Goal: Transaction & Acquisition: Book appointment/travel/reservation

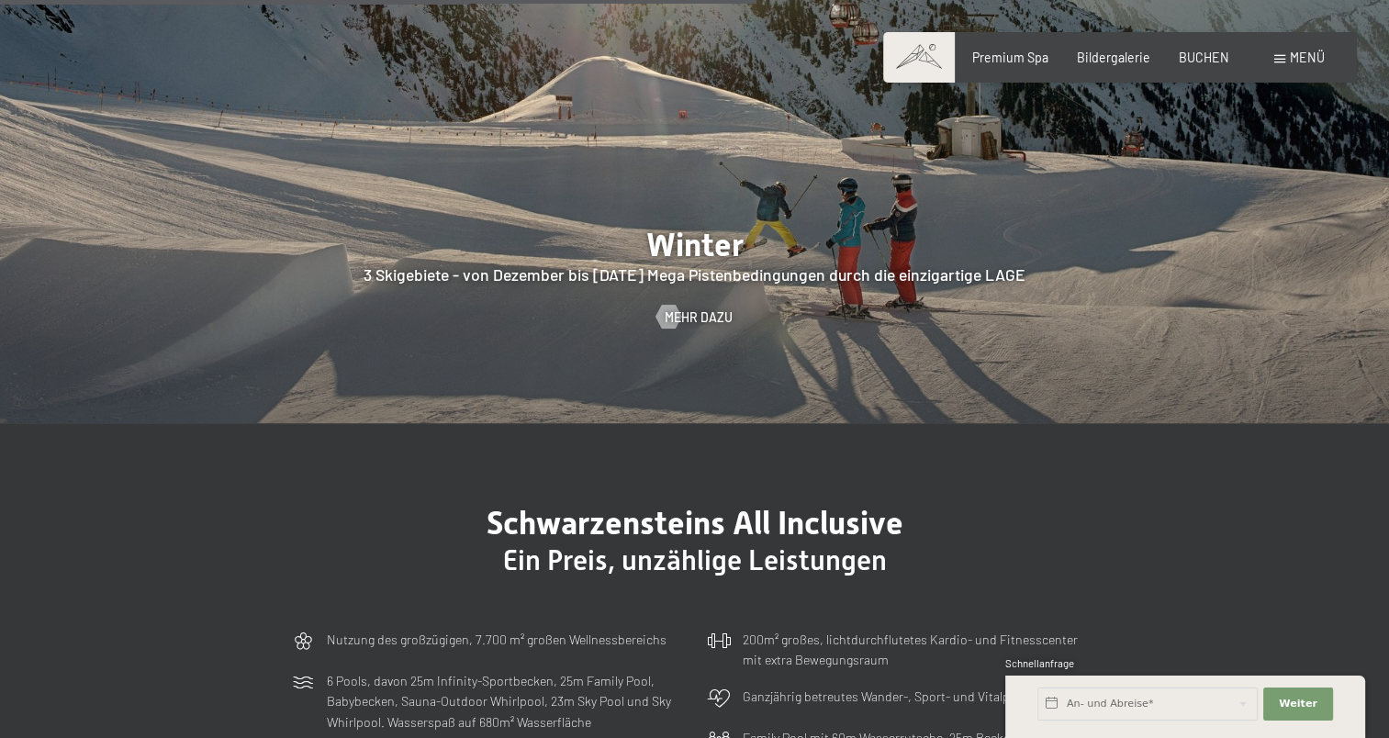
scroll to position [4222, 0]
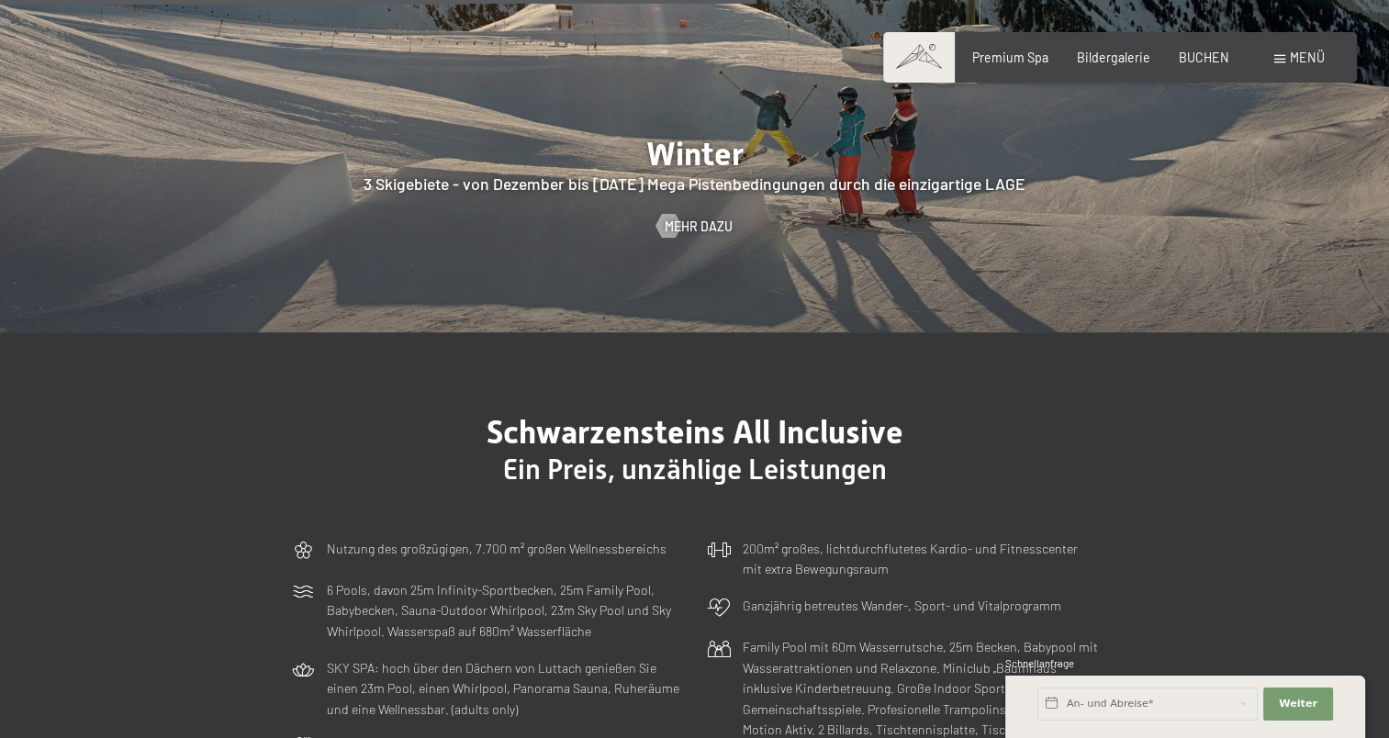
click at [1049, 375] on section "Schwarzensteins All Inclusive Ein Preis, unzählige Leistungen Nutzung des großz…" at bounding box center [694, 726] width 1389 height 788
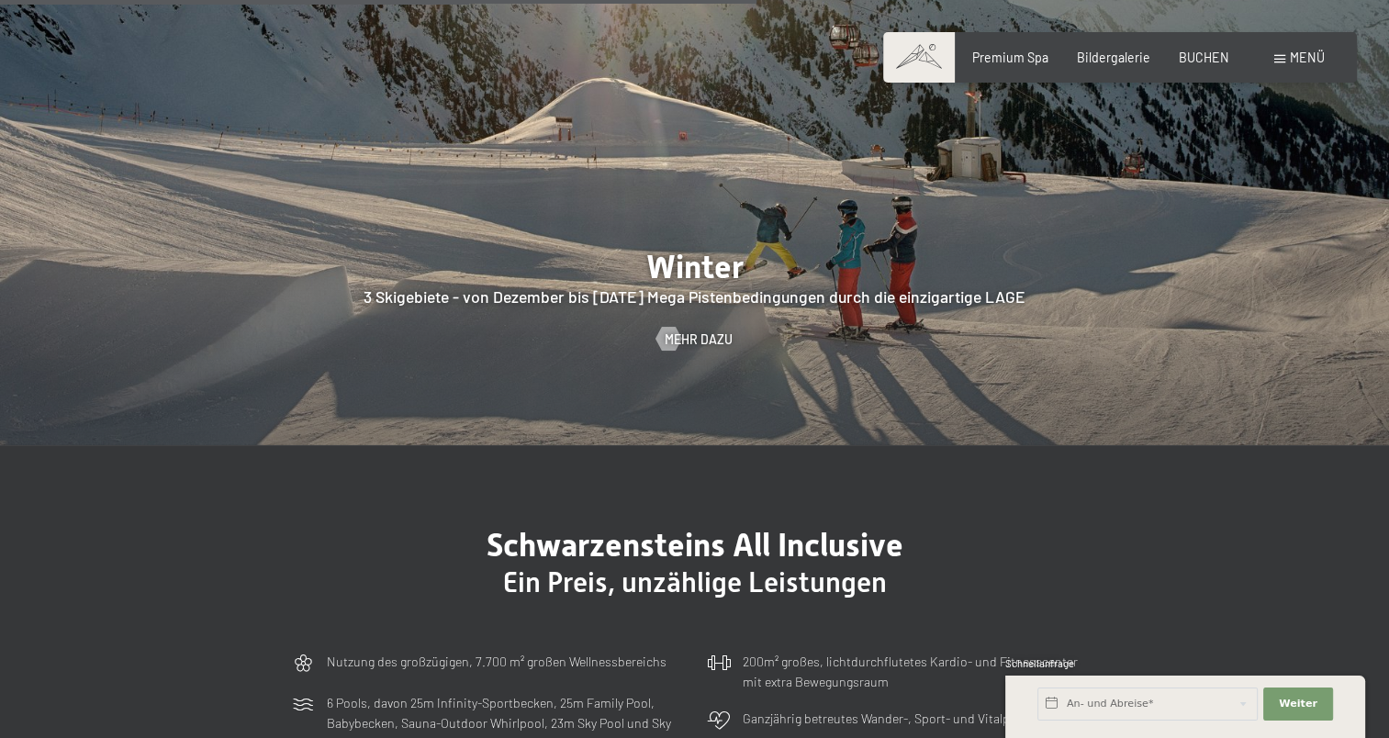
scroll to position [3671, 0]
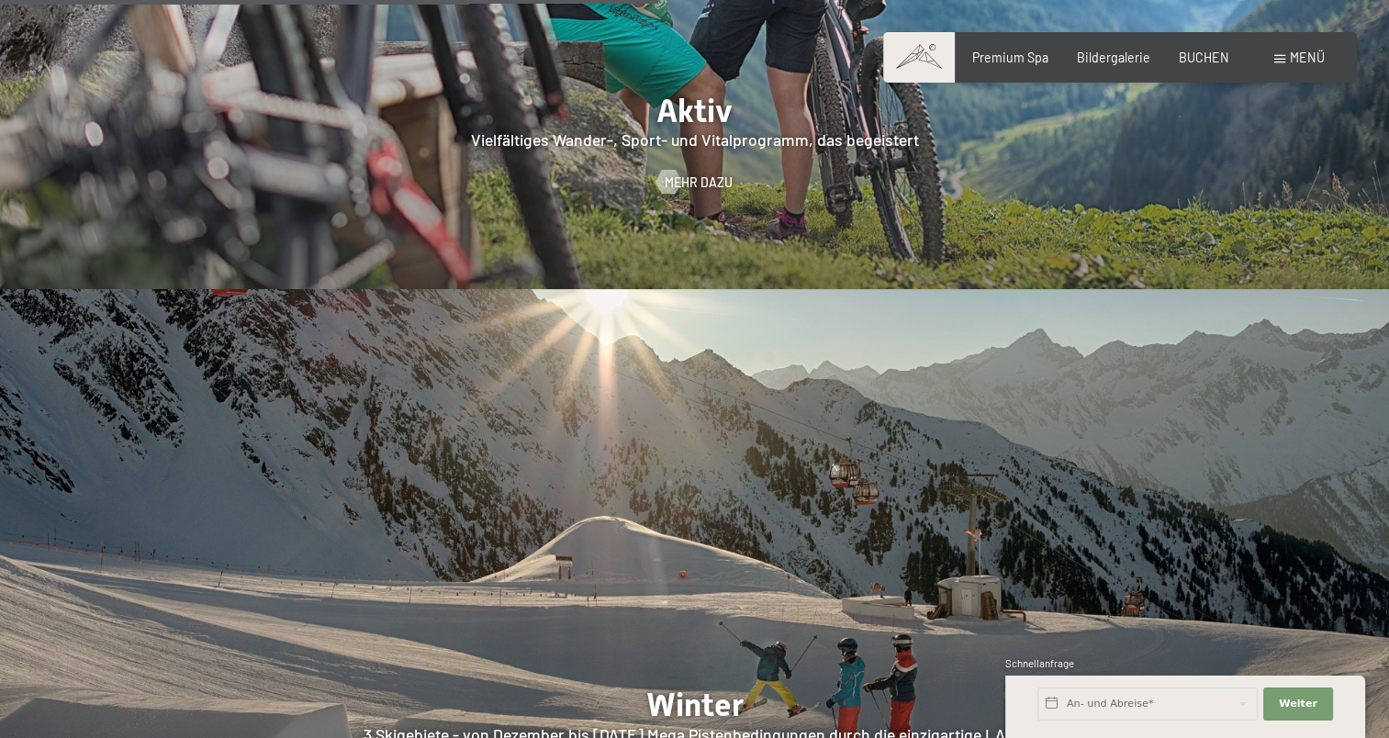
click at [1178, 59] on div "Premium Spa Bildergalerie BUCHEN" at bounding box center [1086, 58] width 342 height 18
click at [1196, 58] on span "BUCHEN" at bounding box center [1203, 55] width 50 height 16
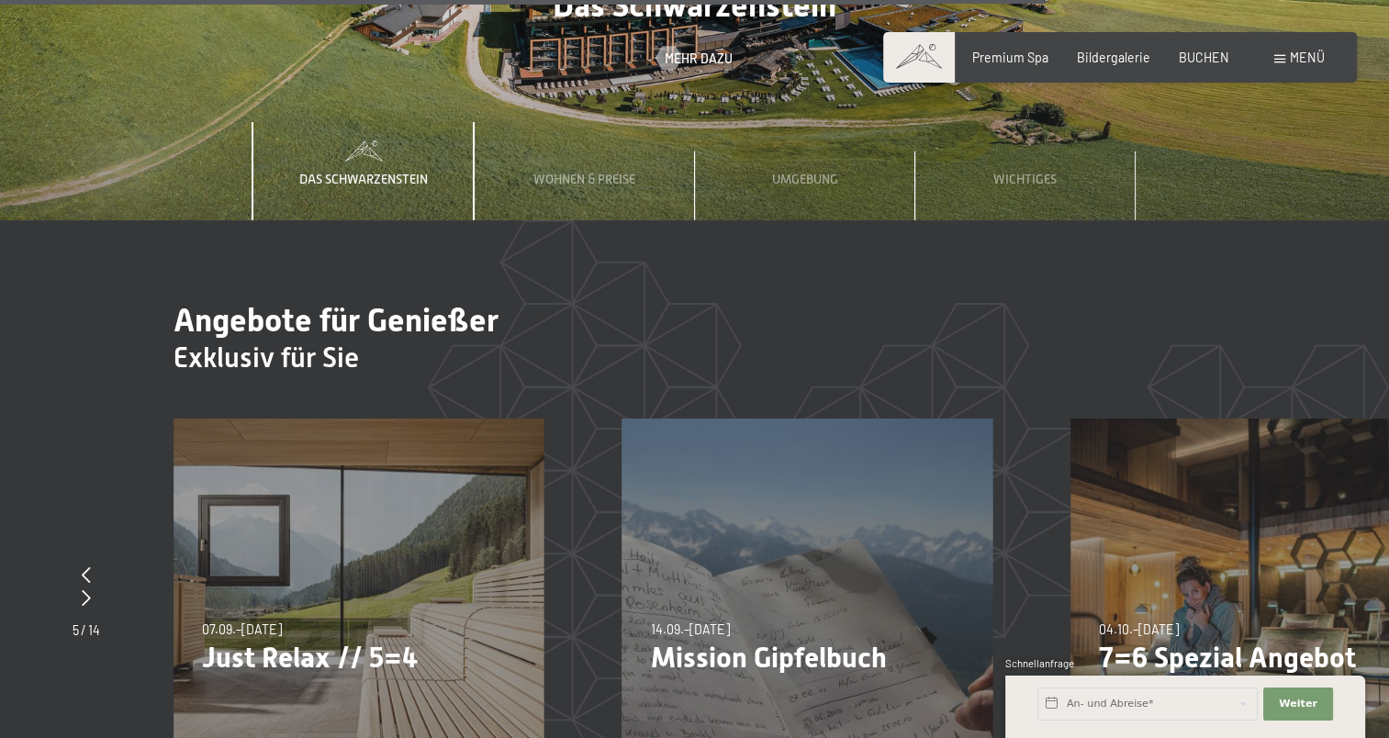
scroll to position [5874, 0]
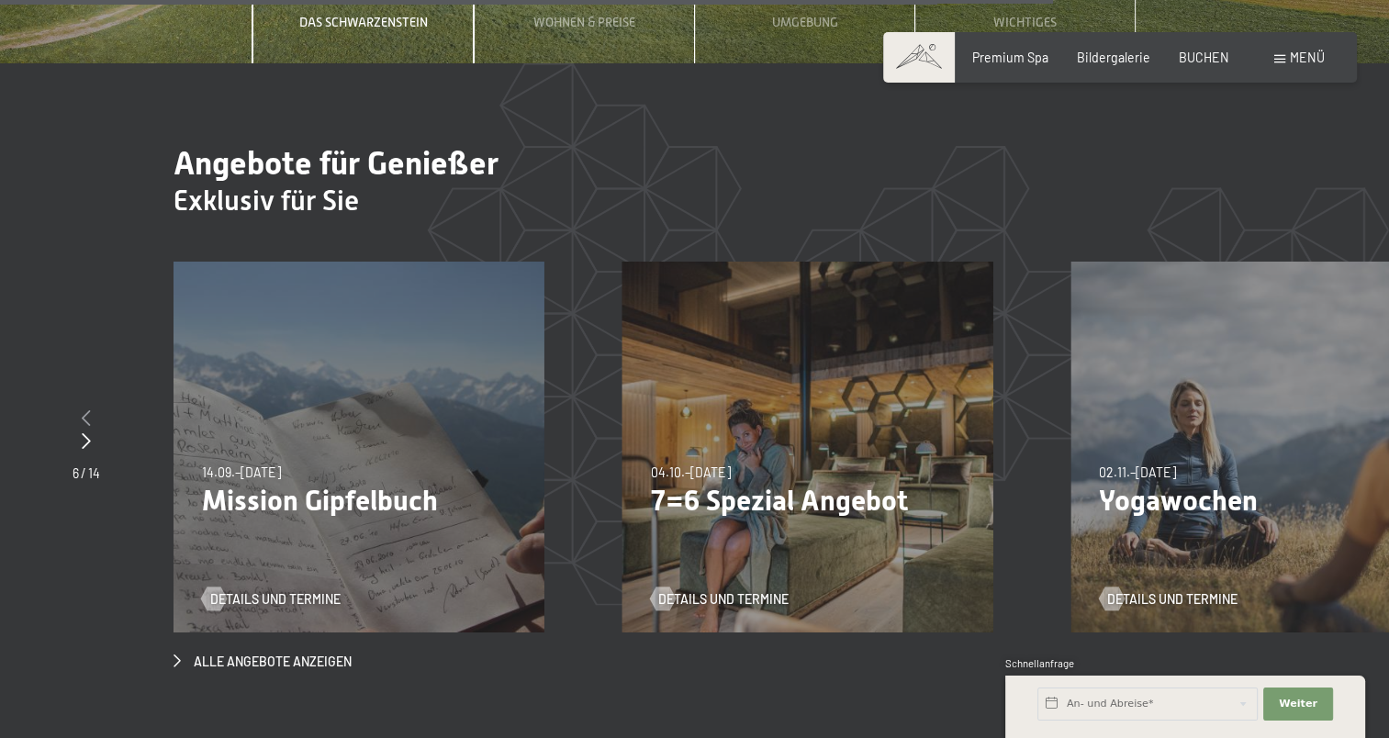
click at [78, 408] on div at bounding box center [87, 419] width 28 height 23
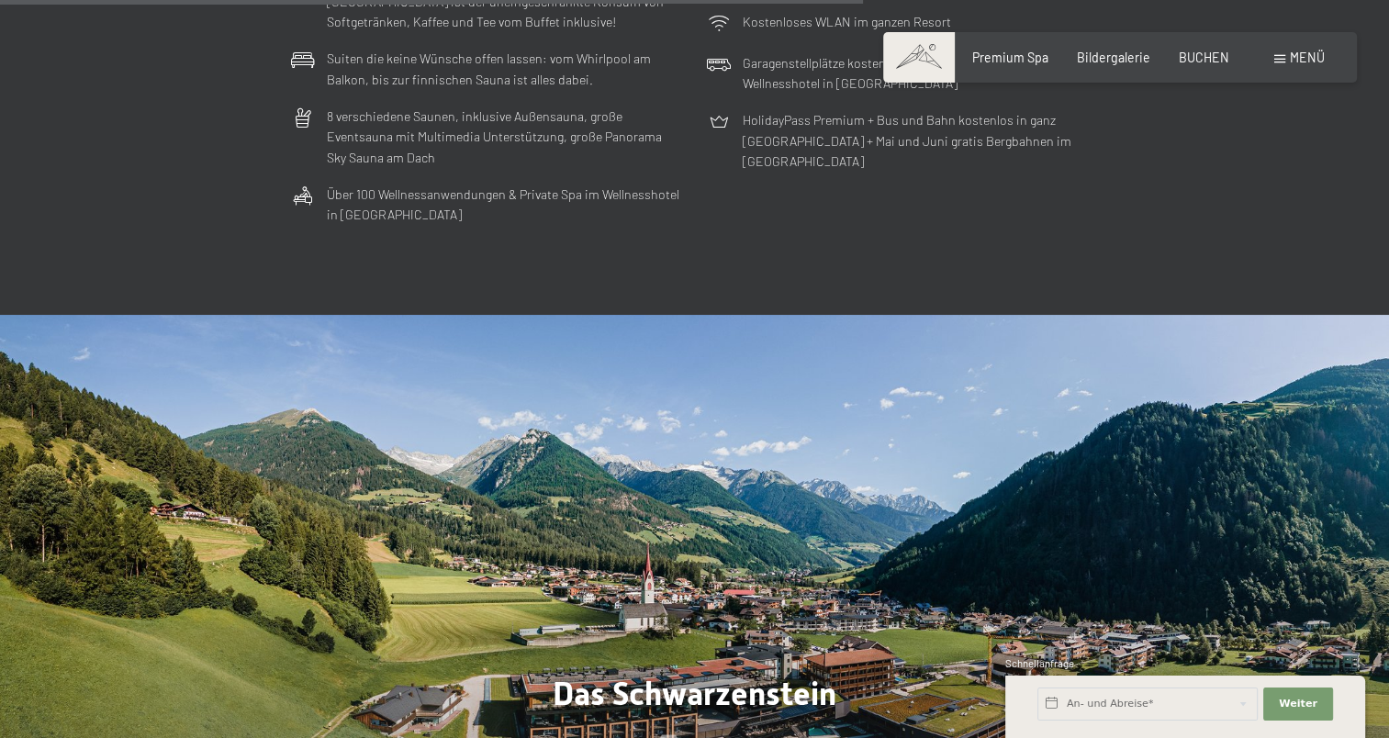
scroll to position [4864, 0]
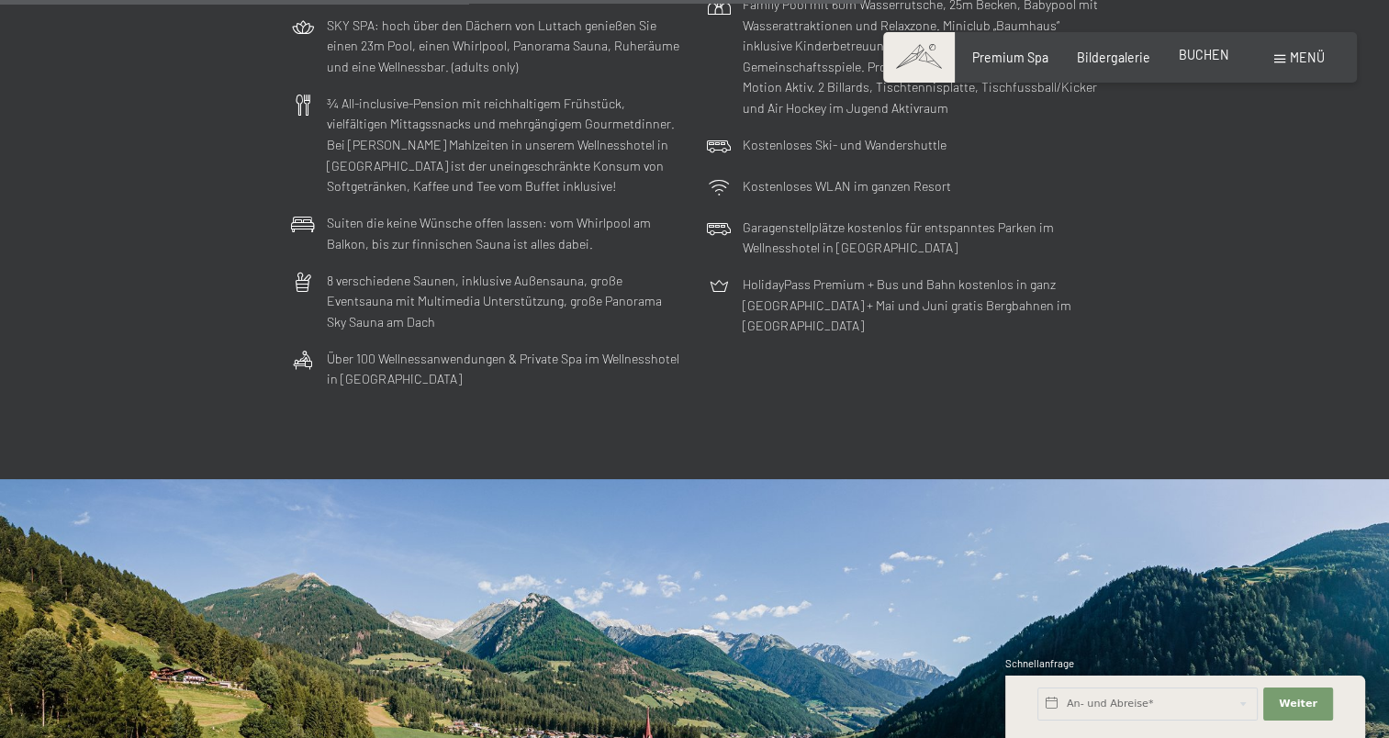
click at [1216, 56] on span "BUCHEN" at bounding box center [1203, 55] width 50 height 16
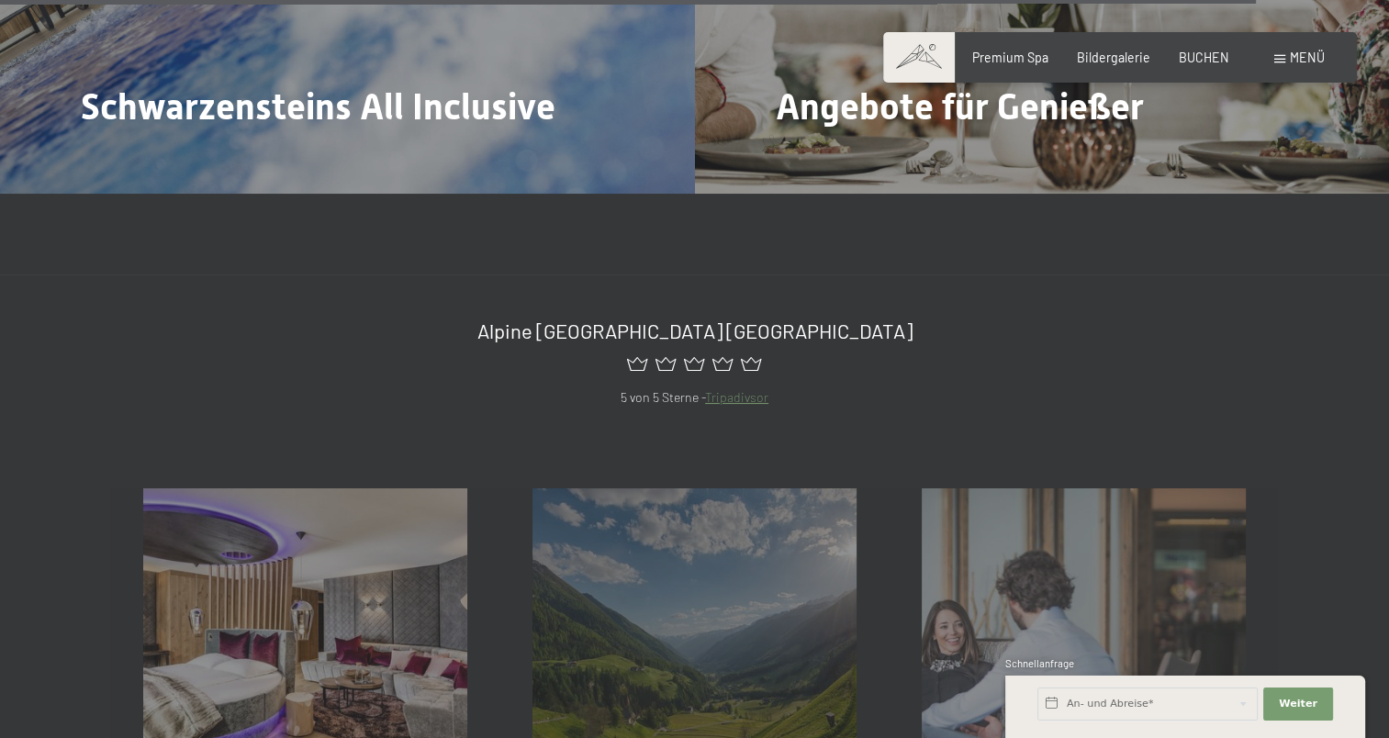
scroll to position [7159, 0]
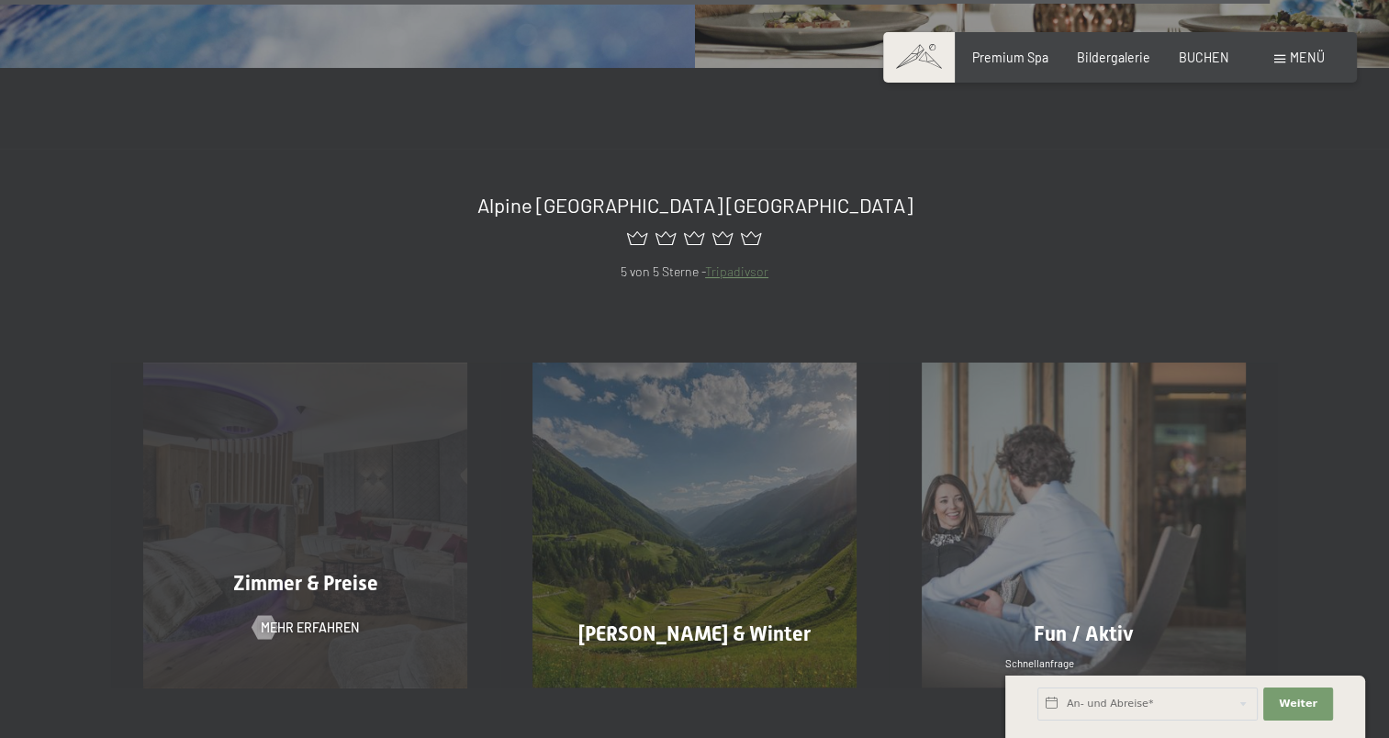
click at [458, 500] on div "Zimmer & Preise Mehr erfahren" at bounding box center [305, 525] width 389 height 324
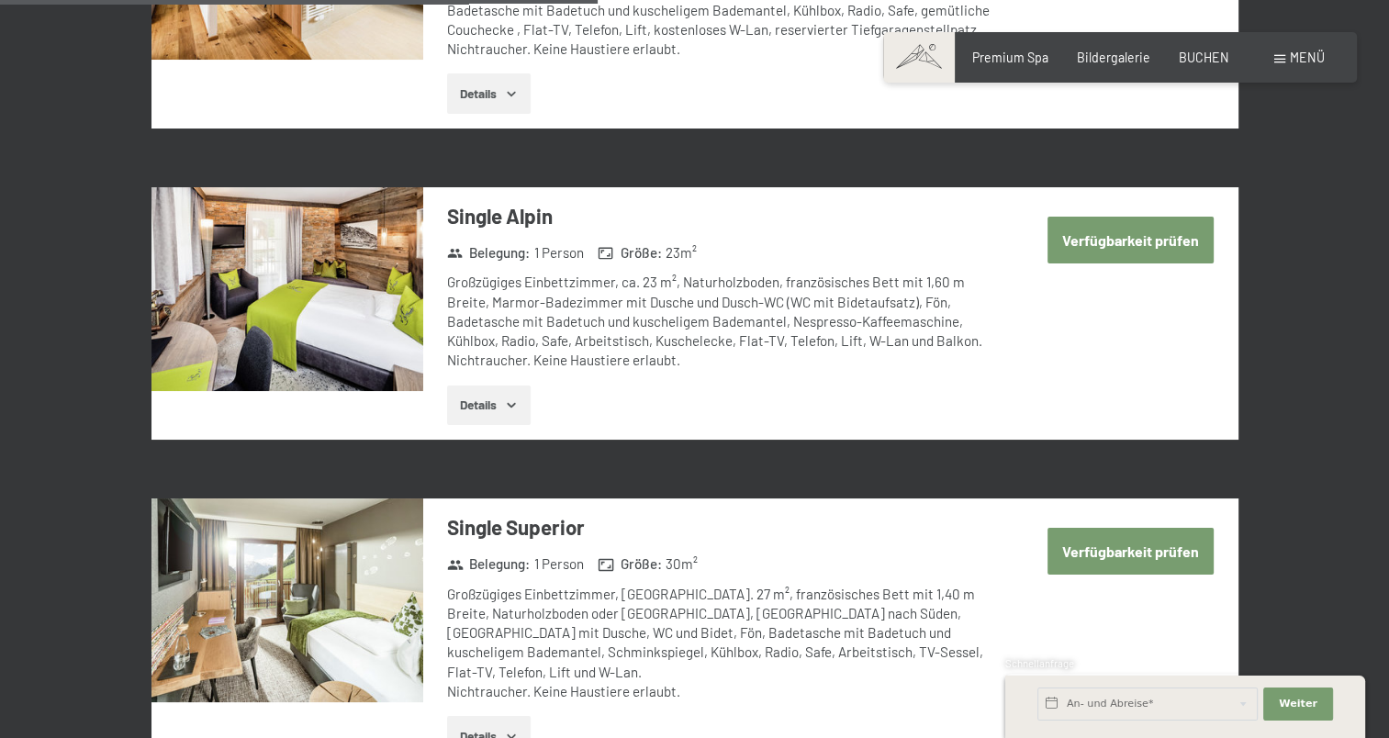
scroll to position [2662, 0]
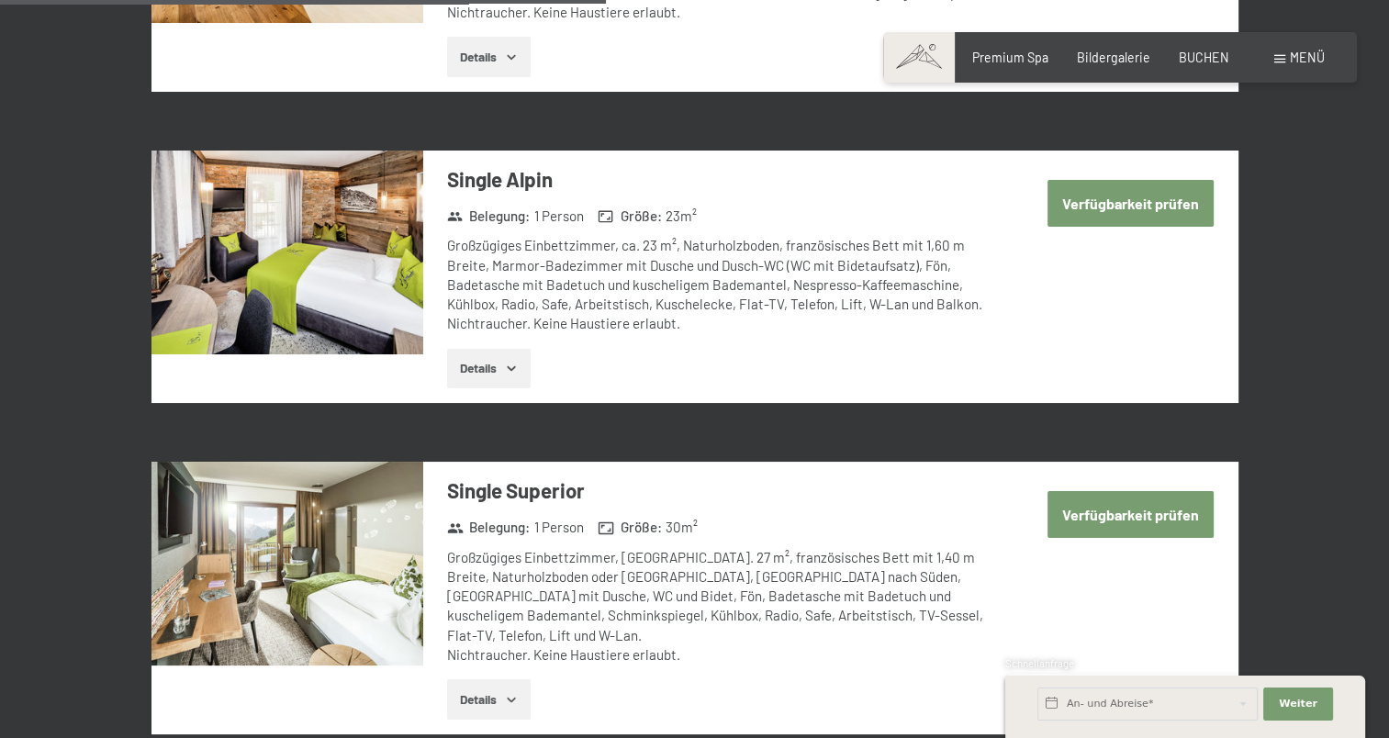
click at [1125, 496] on button "Verfügbarkeit prüfen" at bounding box center [1130, 514] width 166 height 47
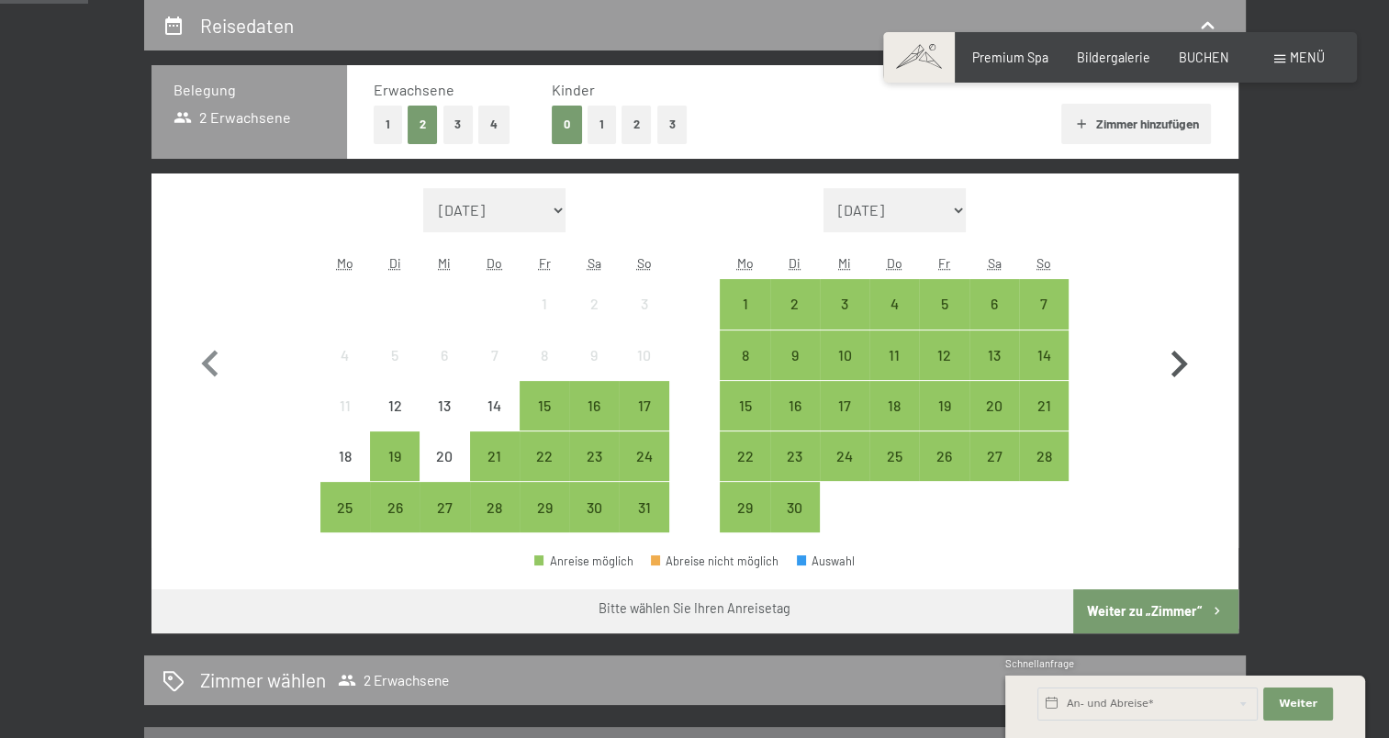
click at [1176, 366] on icon "button" at bounding box center [1178, 364] width 53 height 53
select select "[DATE]"
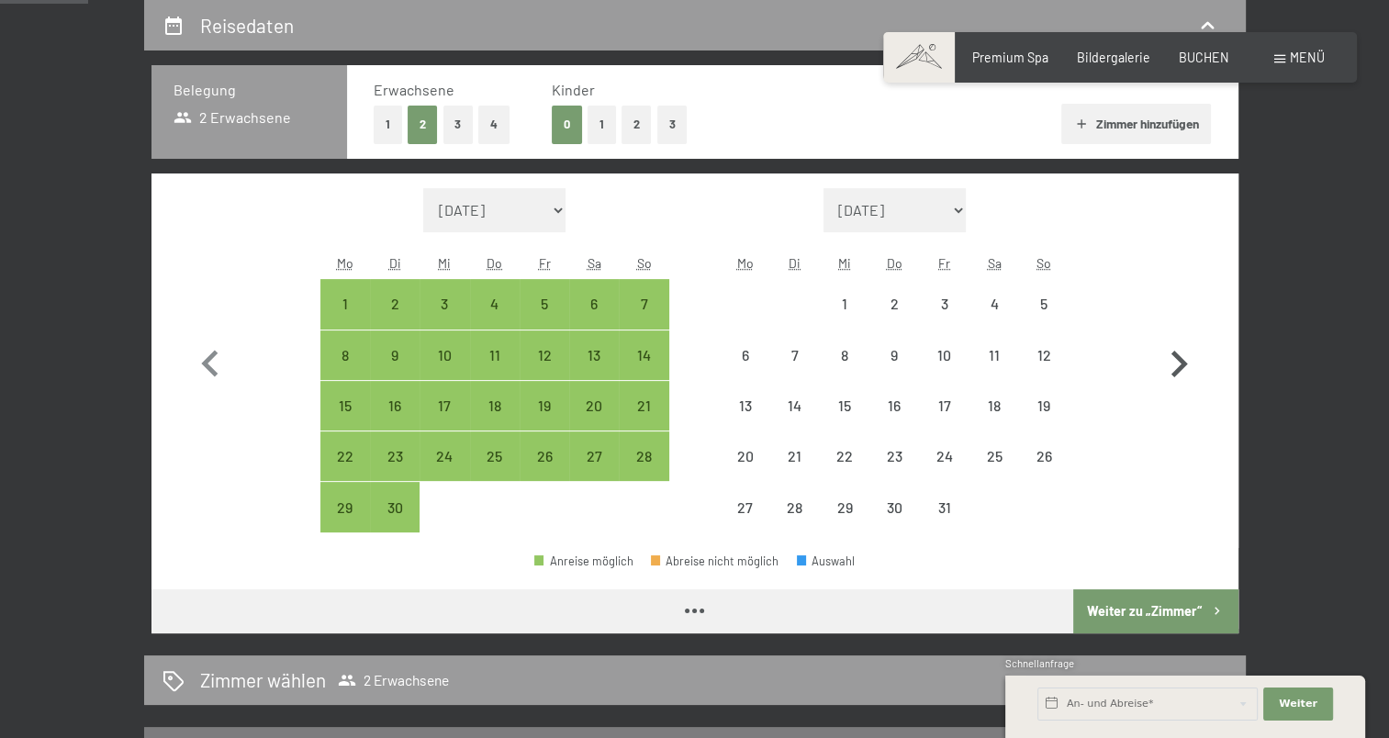
click at [1176, 366] on icon "button" at bounding box center [1178, 364] width 53 height 53
select select "[DATE]"
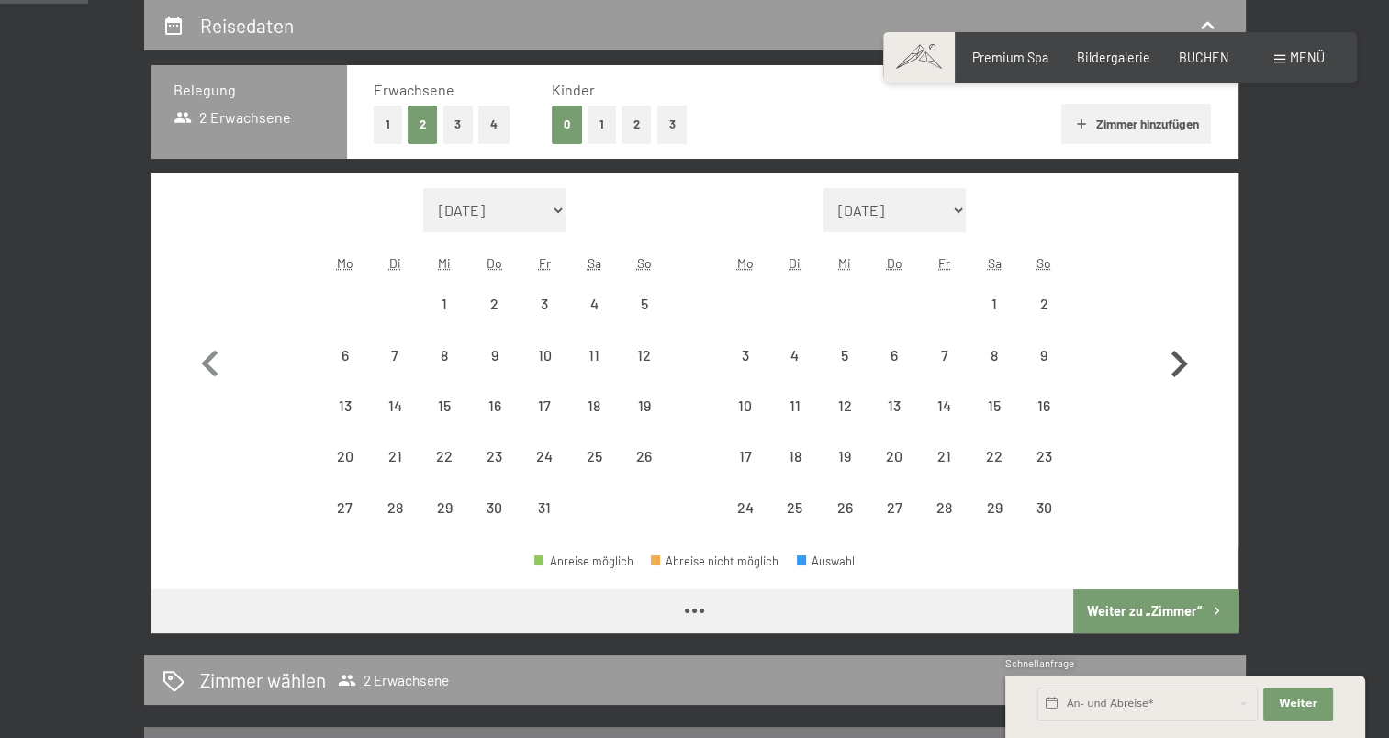
select select "[DATE]"
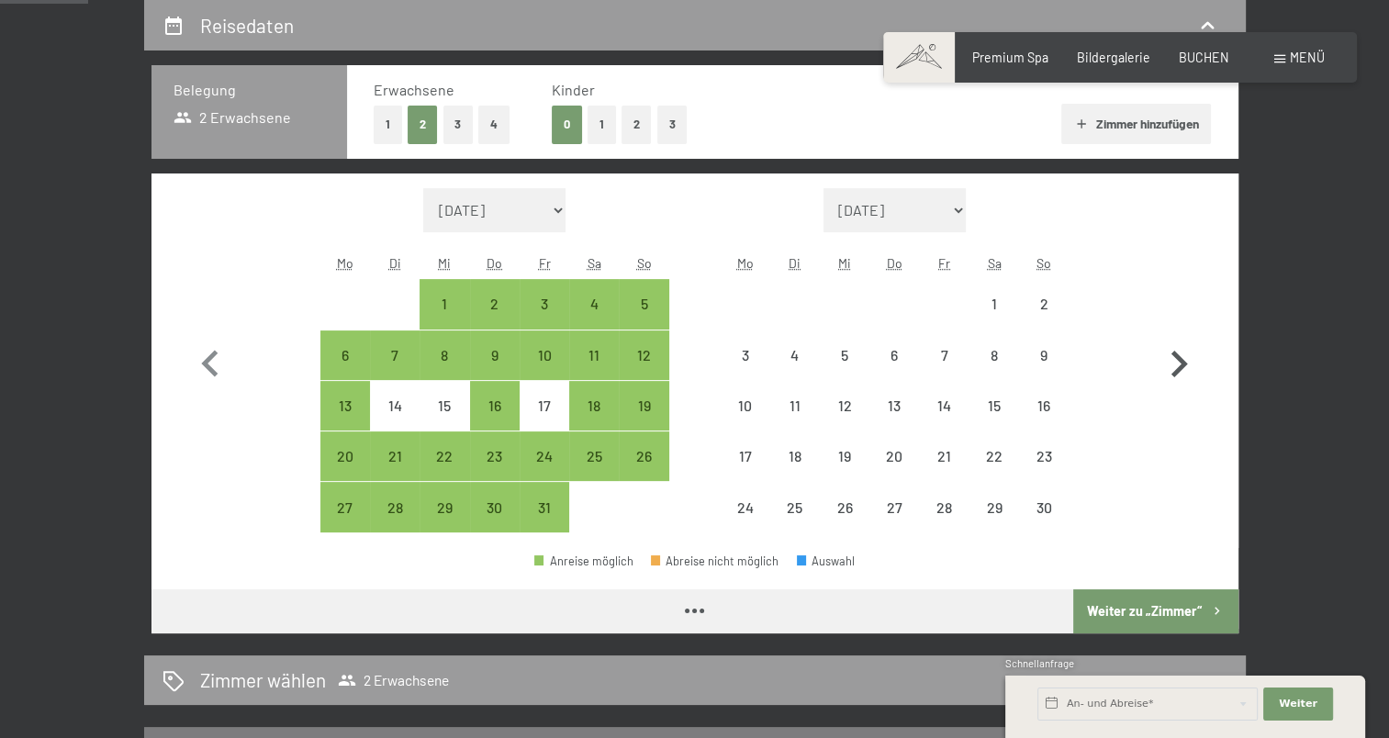
click at [1176, 366] on icon "button" at bounding box center [1178, 364] width 53 height 53
select select "[DATE]"
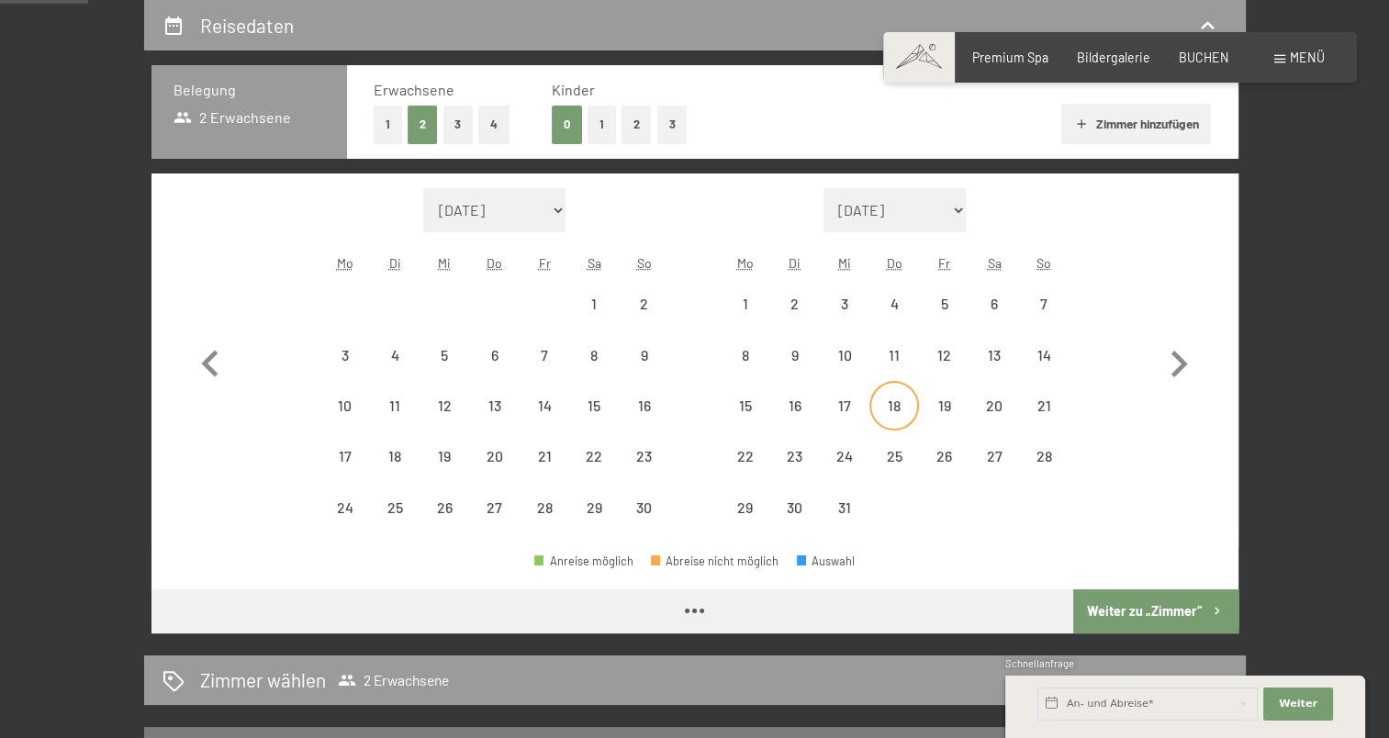
select select "[DATE]"
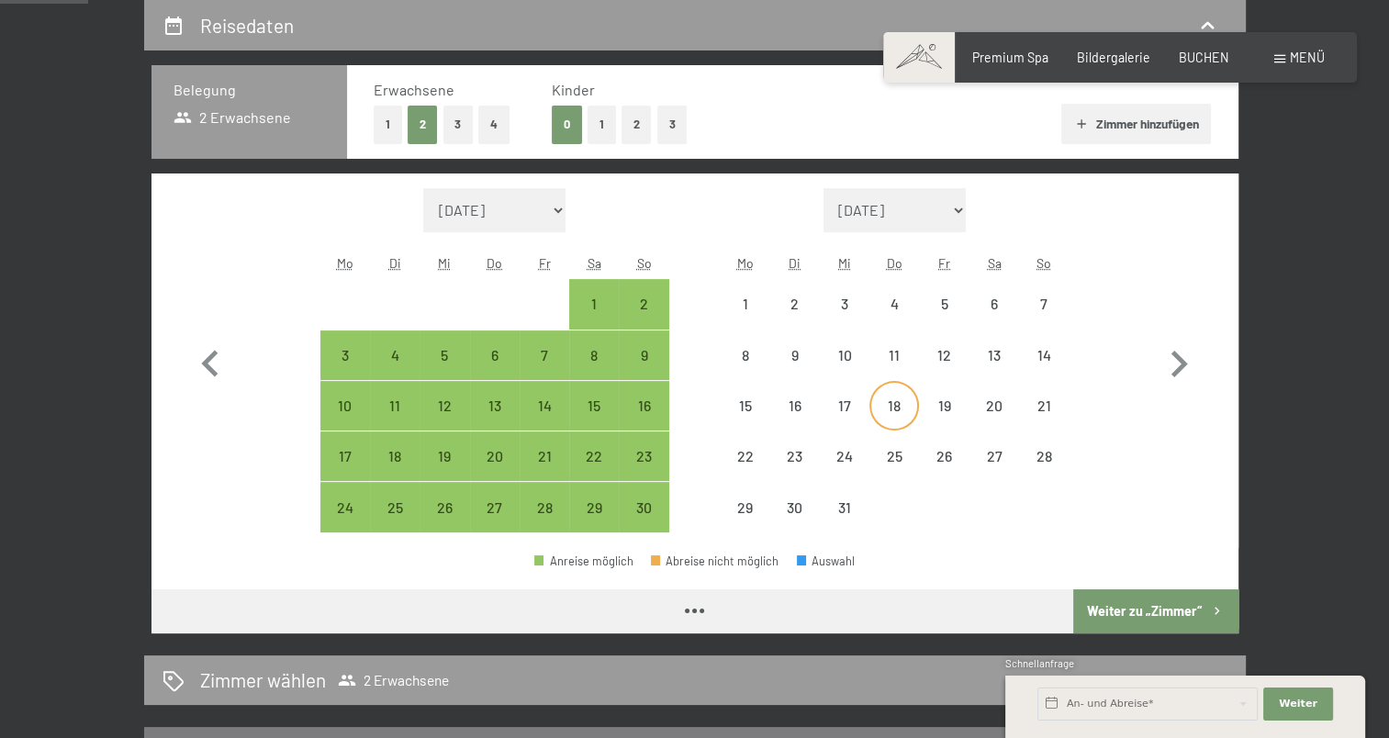
select select "[DATE]"
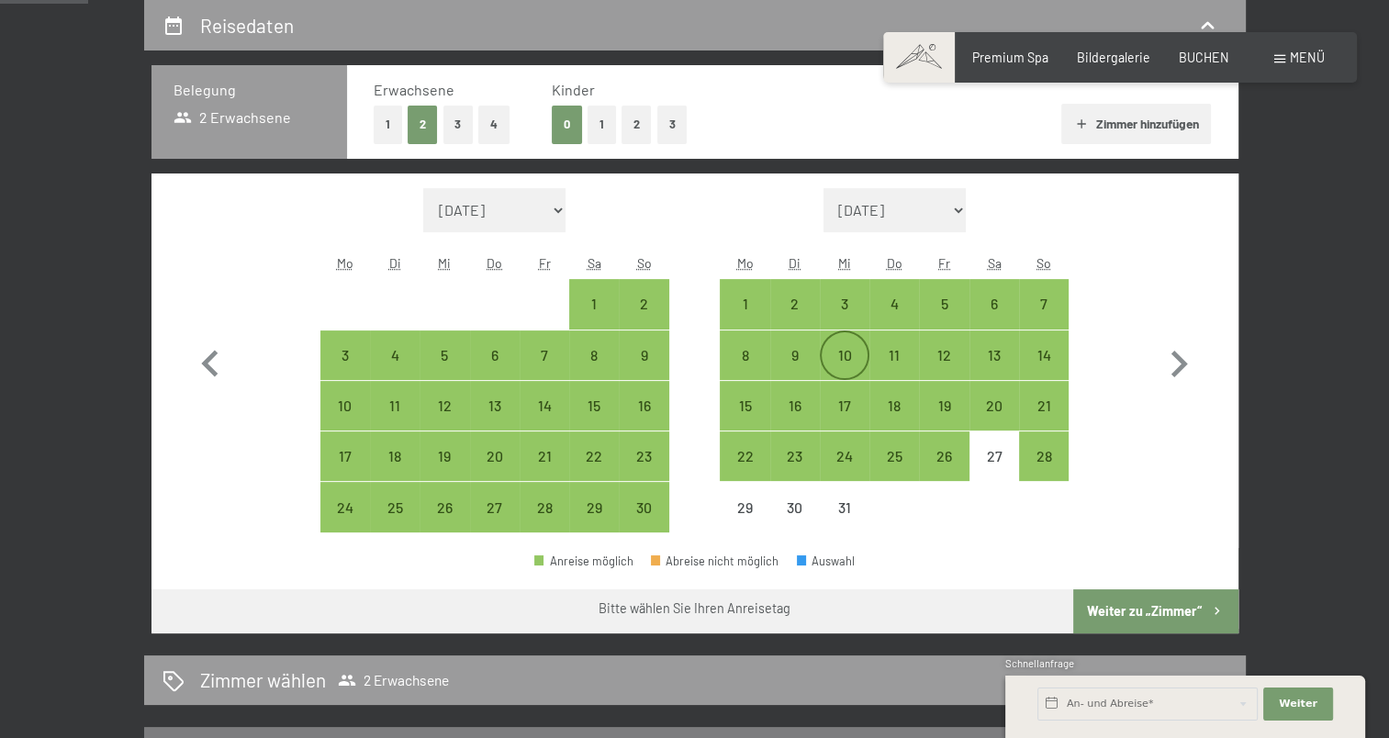
click at [832, 356] on div "10" at bounding box center [844, 371] width 46 height 46
select select "[DATE]"
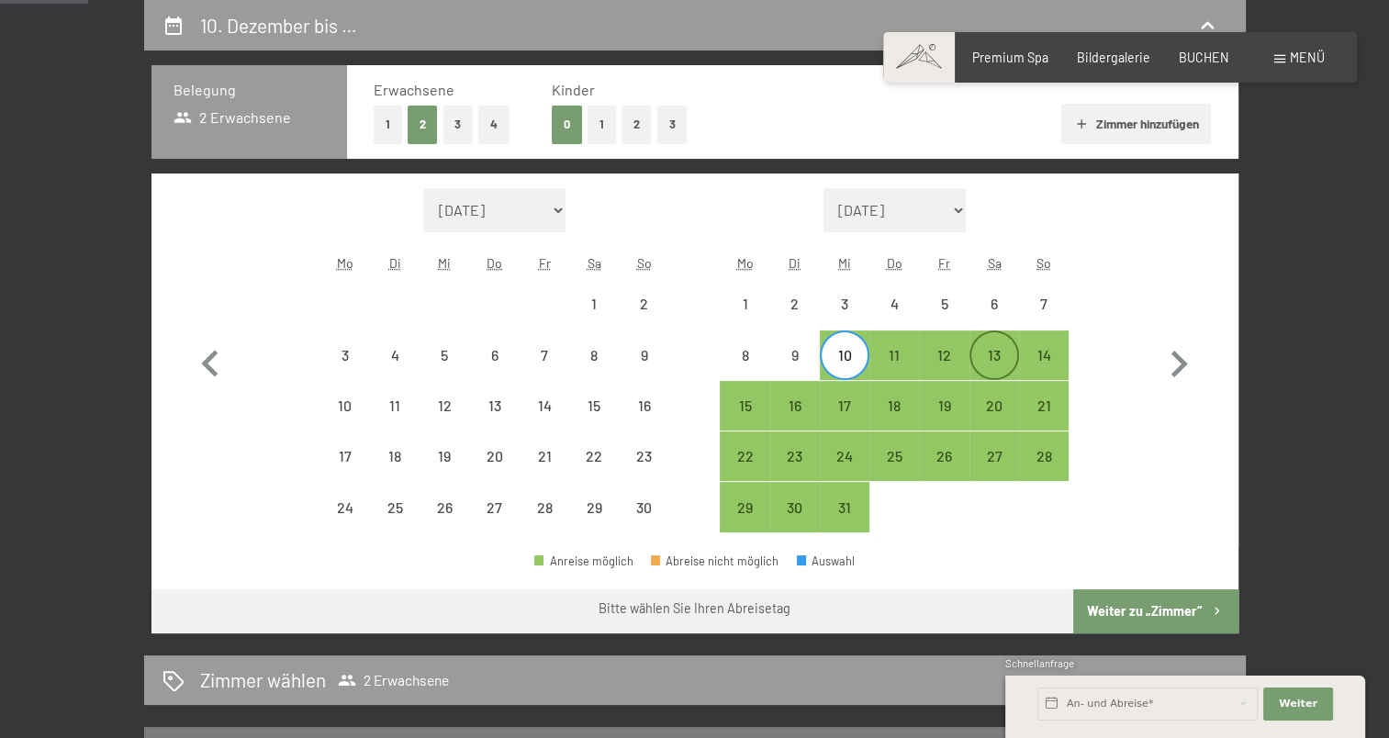
click at [982, 360] on div "13" at bounding box center [994, 371] width 46 height 46
select select "[DATE]"
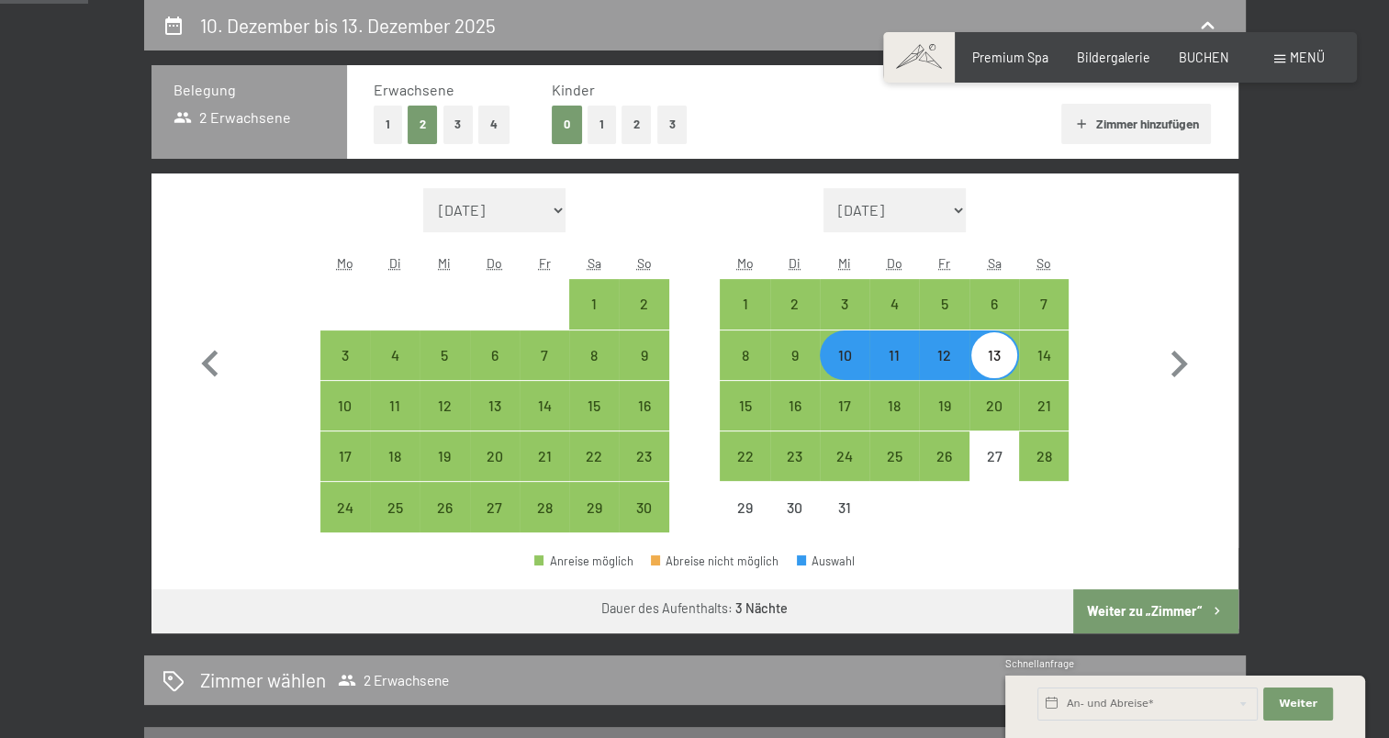
click at [1130, 616] on button "Weiter zu „Zimmer“" at bounding box center [1155, 611] width 164 height 44
select select "[DATE]"
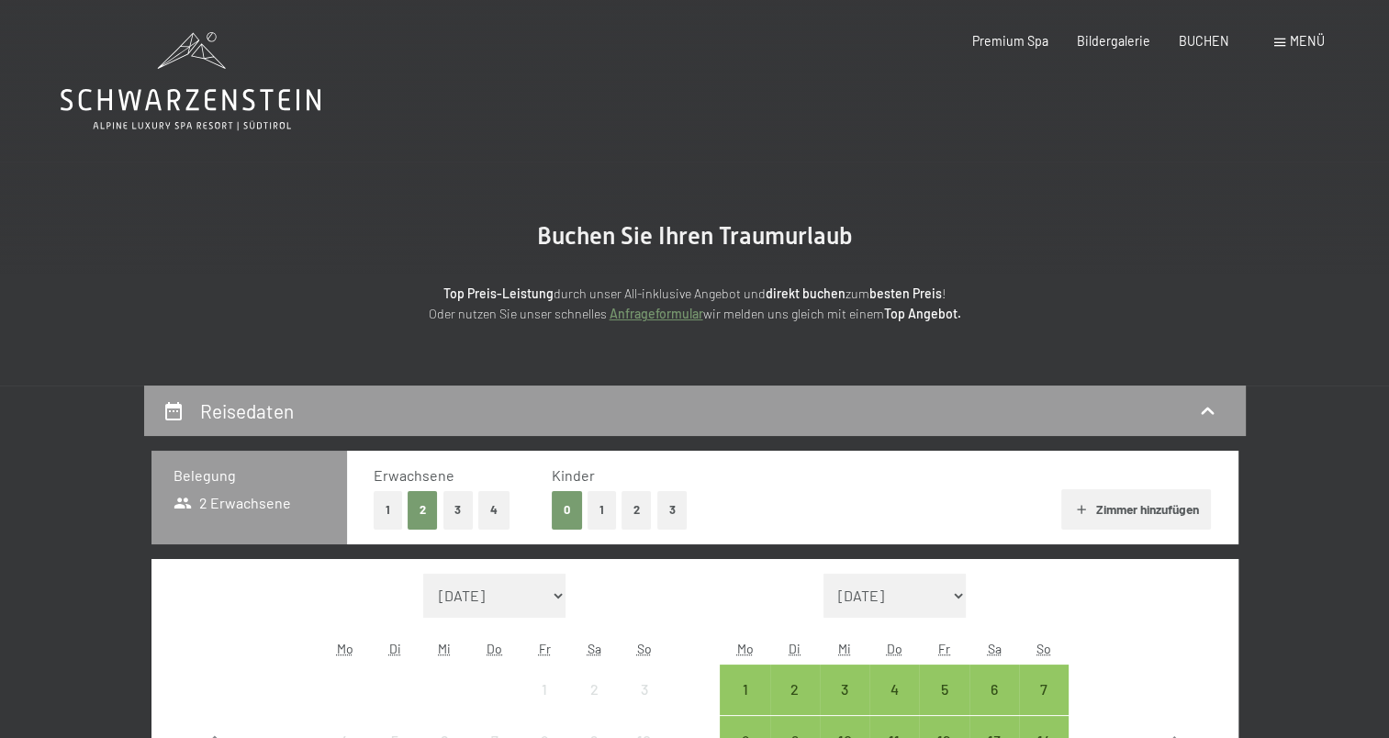
click at [394, 507] on button "1" at bounding box center [388, 510] width 28 height 38
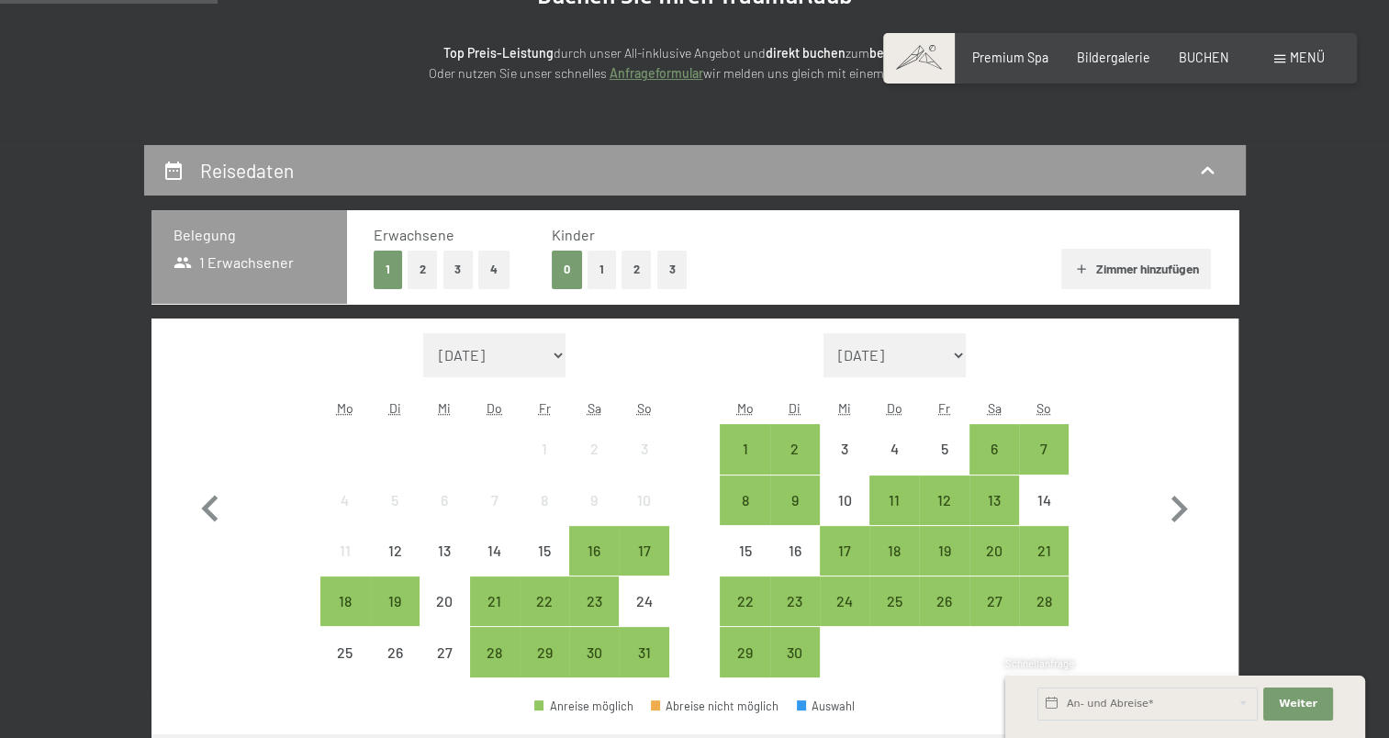
scroll to position [275, 0]
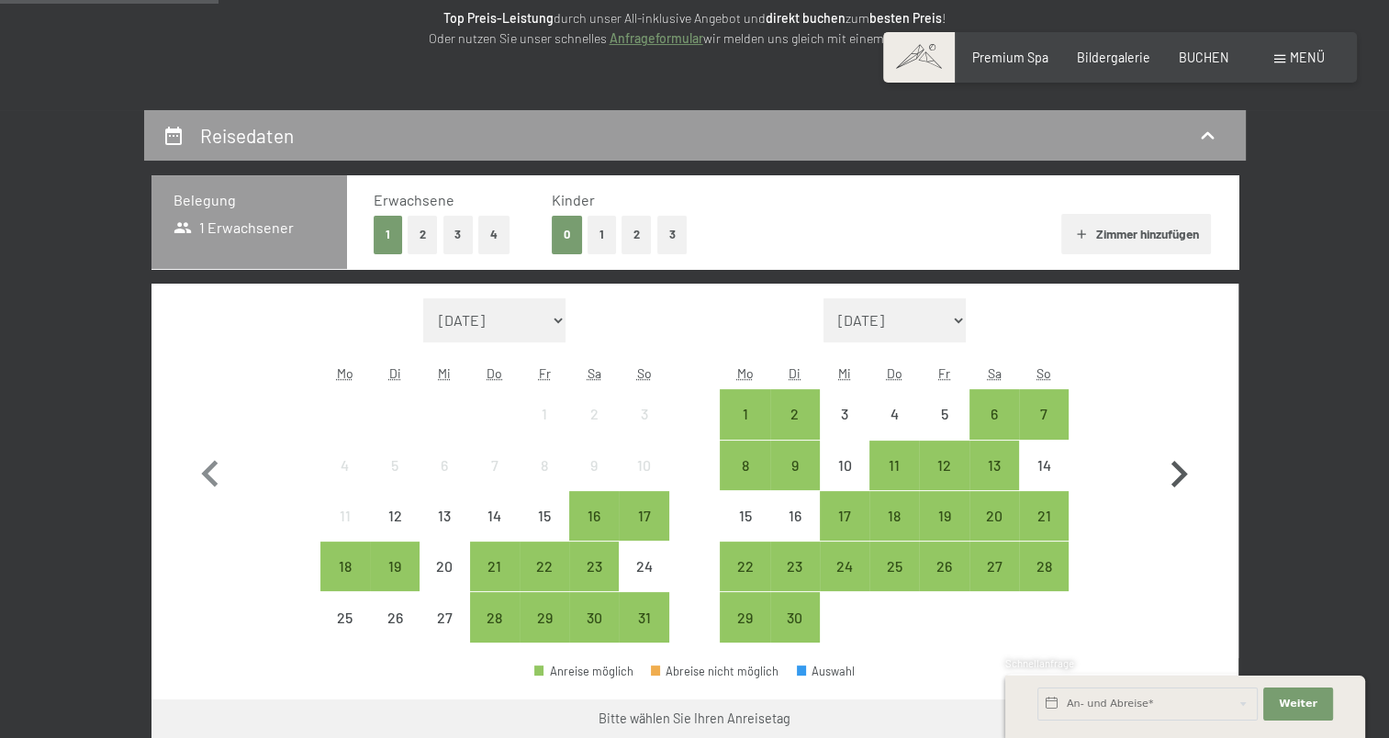
click at [1169, 481] on icon "button" at bounding box center [1178, 474] width 53 height 53
select select "[DATE]"
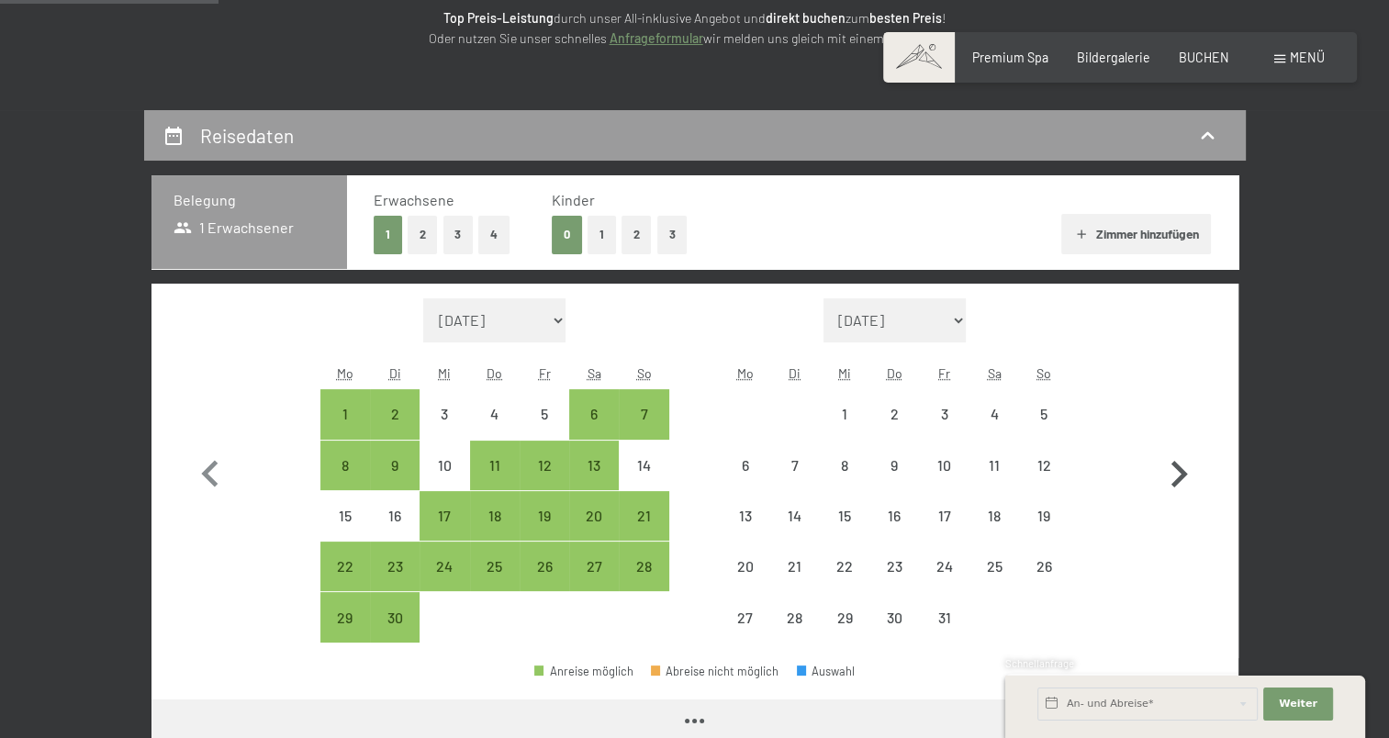
select select "[DATE]"
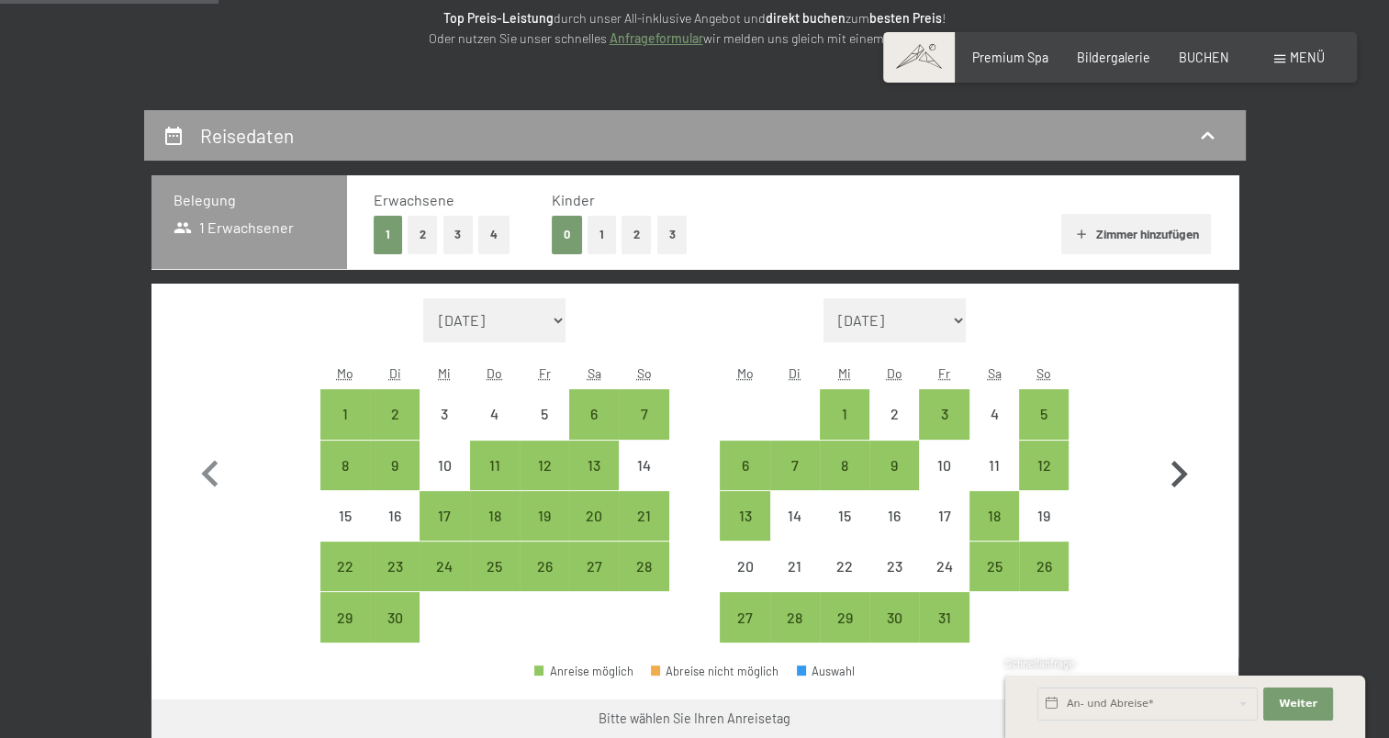
click at [1169, 480] on icon "button" at bounding box center [1178, 474] width 53 height 53
select select "[DATE]"
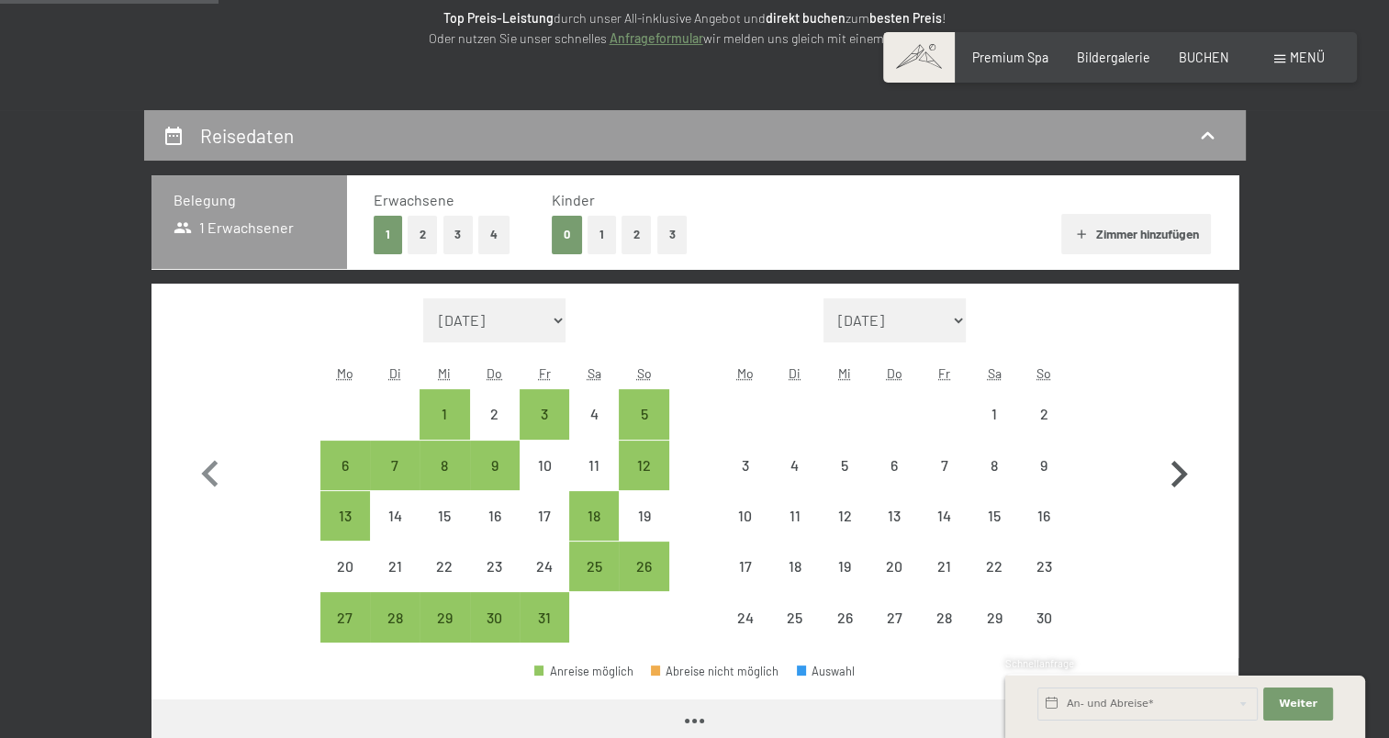
select select "[DATE]"
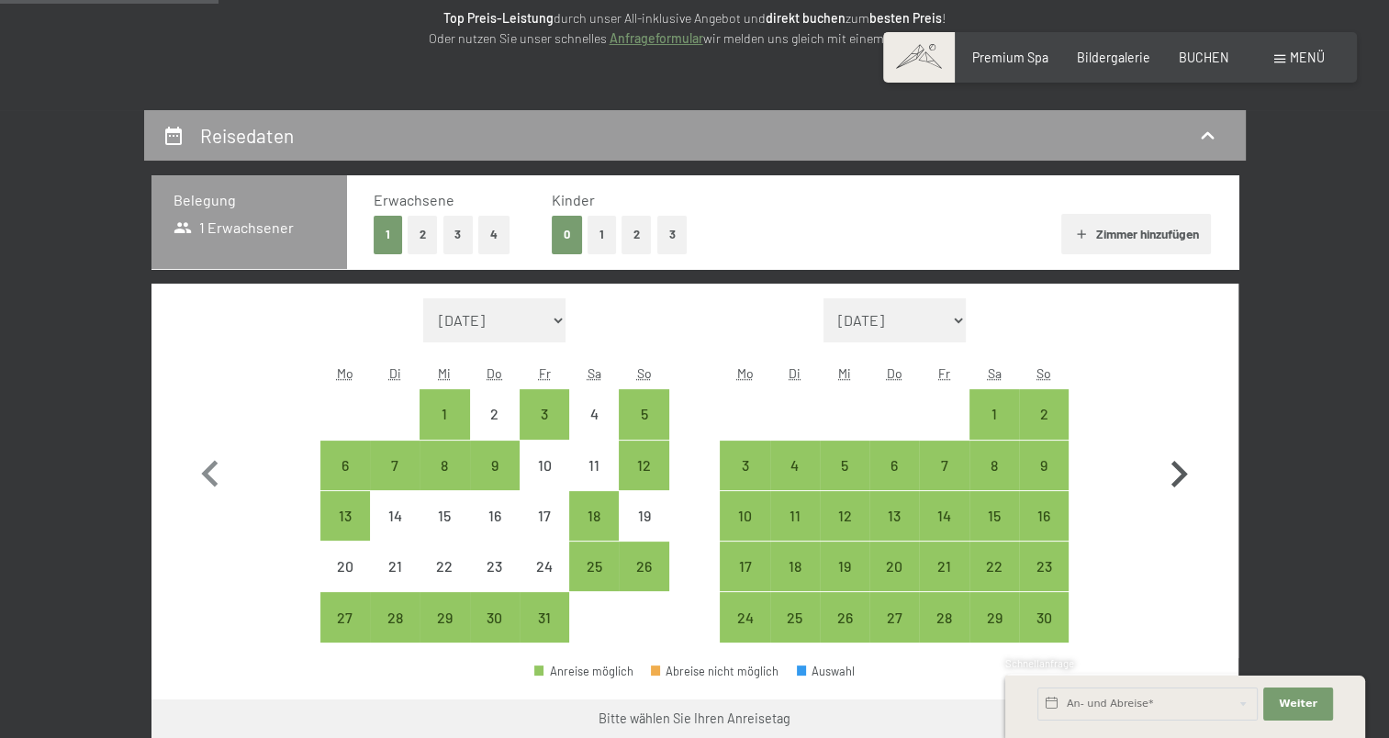
click at [1169, 480] on icon "button" at bounding box center [1178, 474] width 53 height 53
select select "[DATE]"
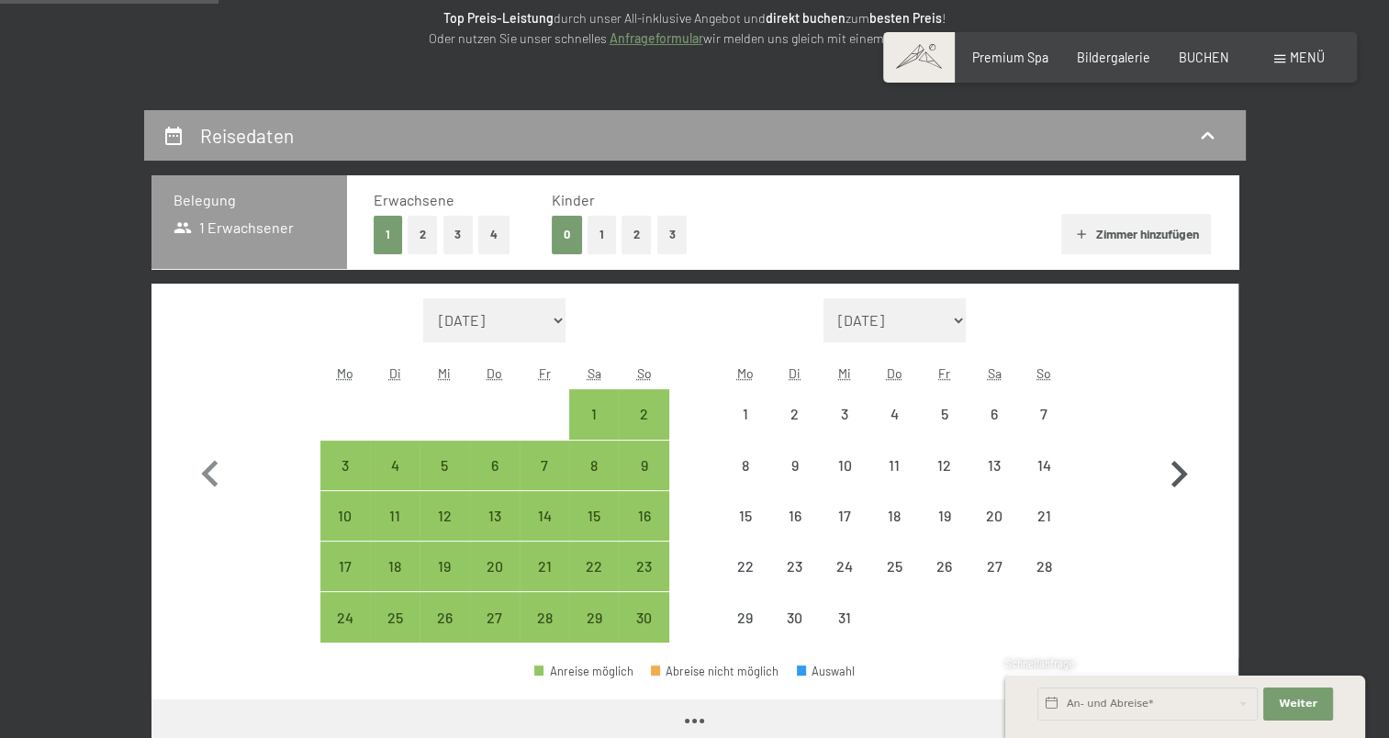
select select "[DATE]"
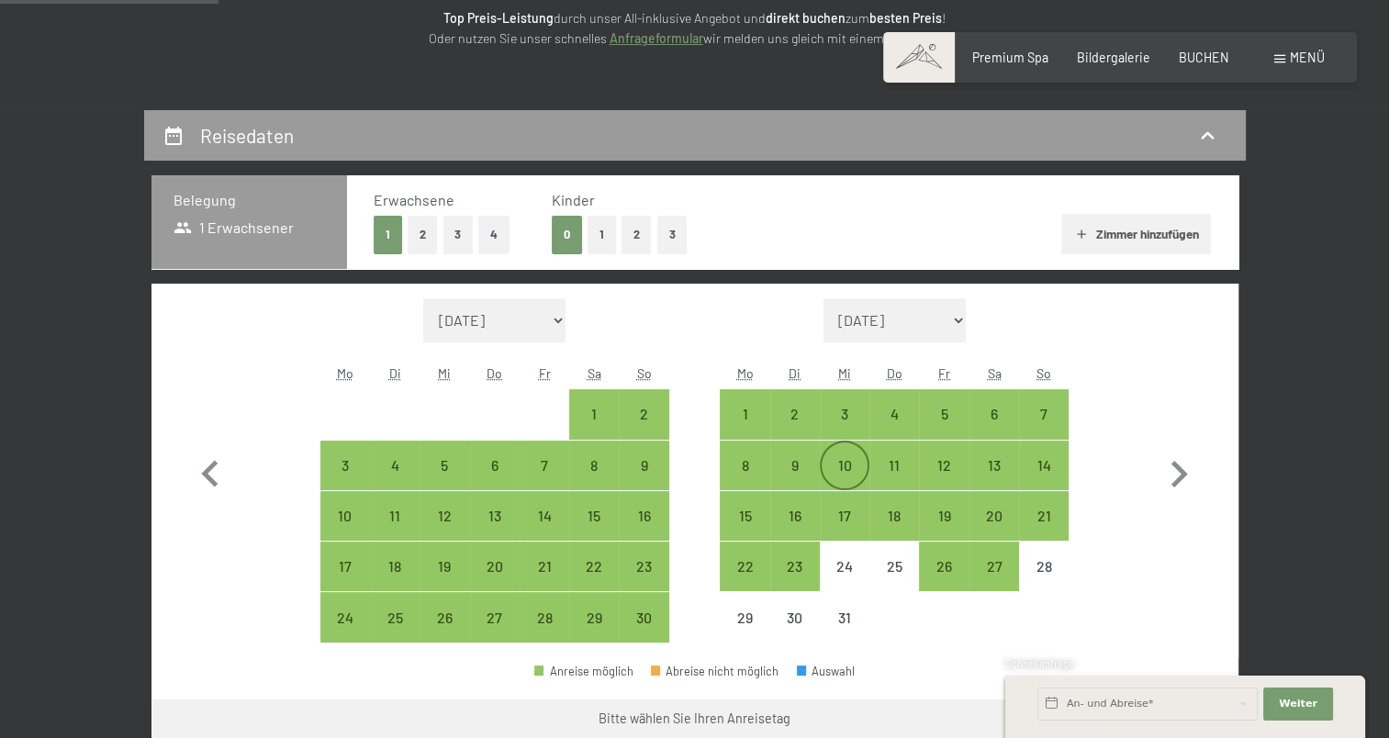
click at [848, 474] on div "10" at bounding box center [844, 481] width 46 height 46
select select "[DATE]"
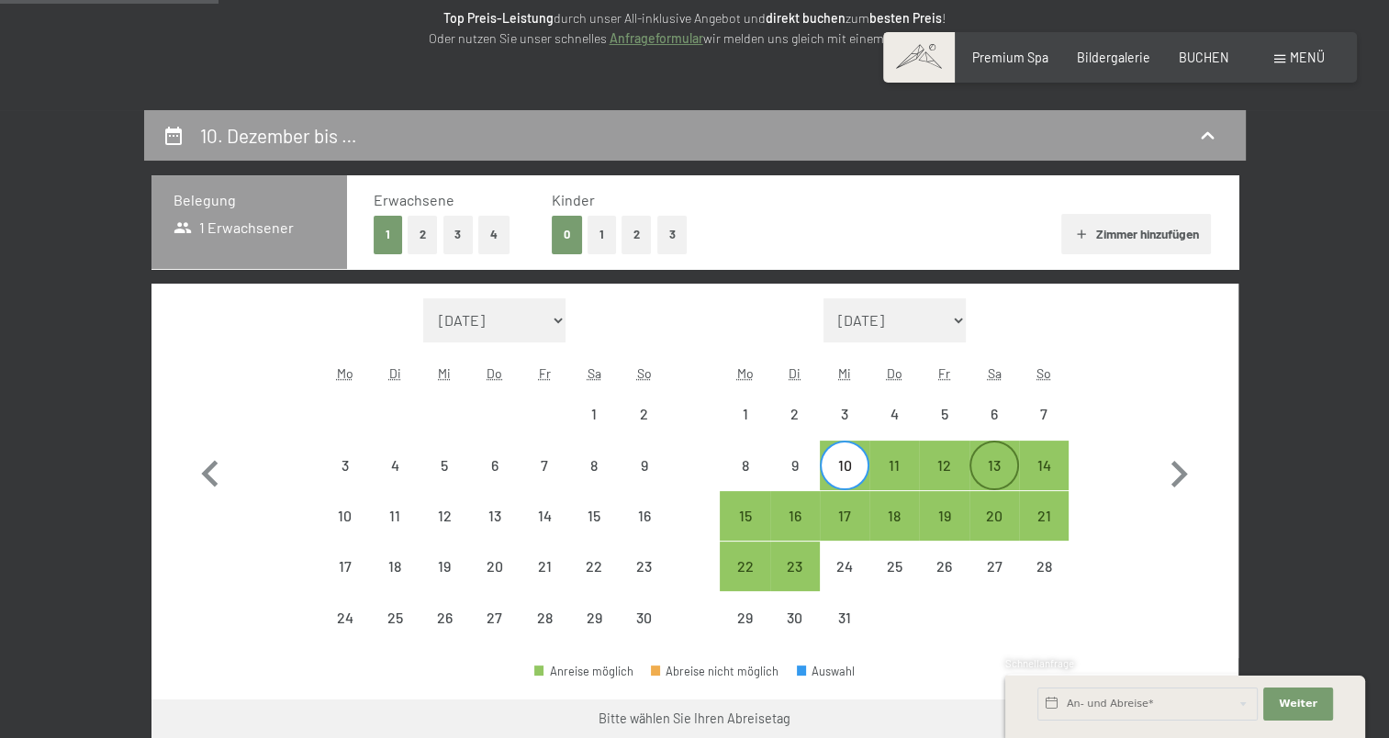
click at [1001, 474] on div "13" at bounding box center [994, 481] width 46 height 46
select select "[DATE]"
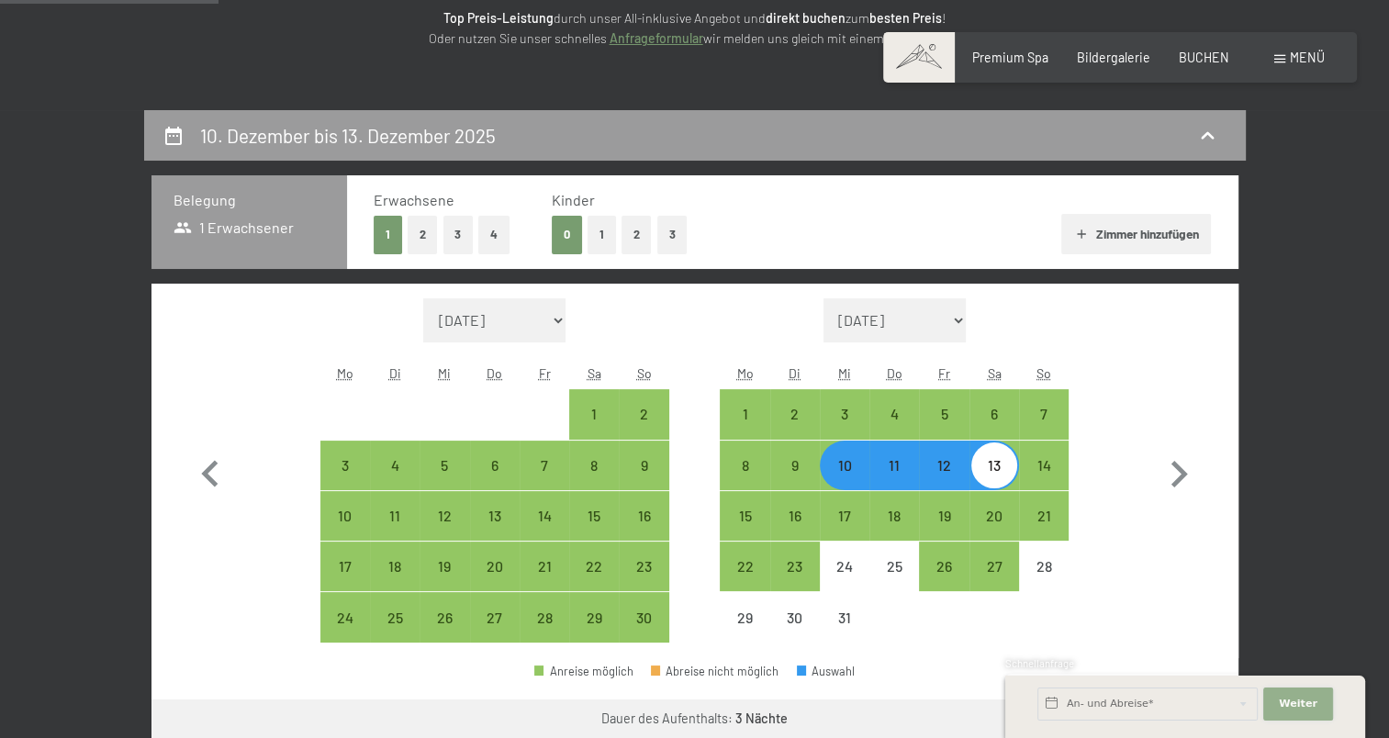
click at [1300, 703] on span "Weiter" at bounding box center [1297, 704] width 39 height 15
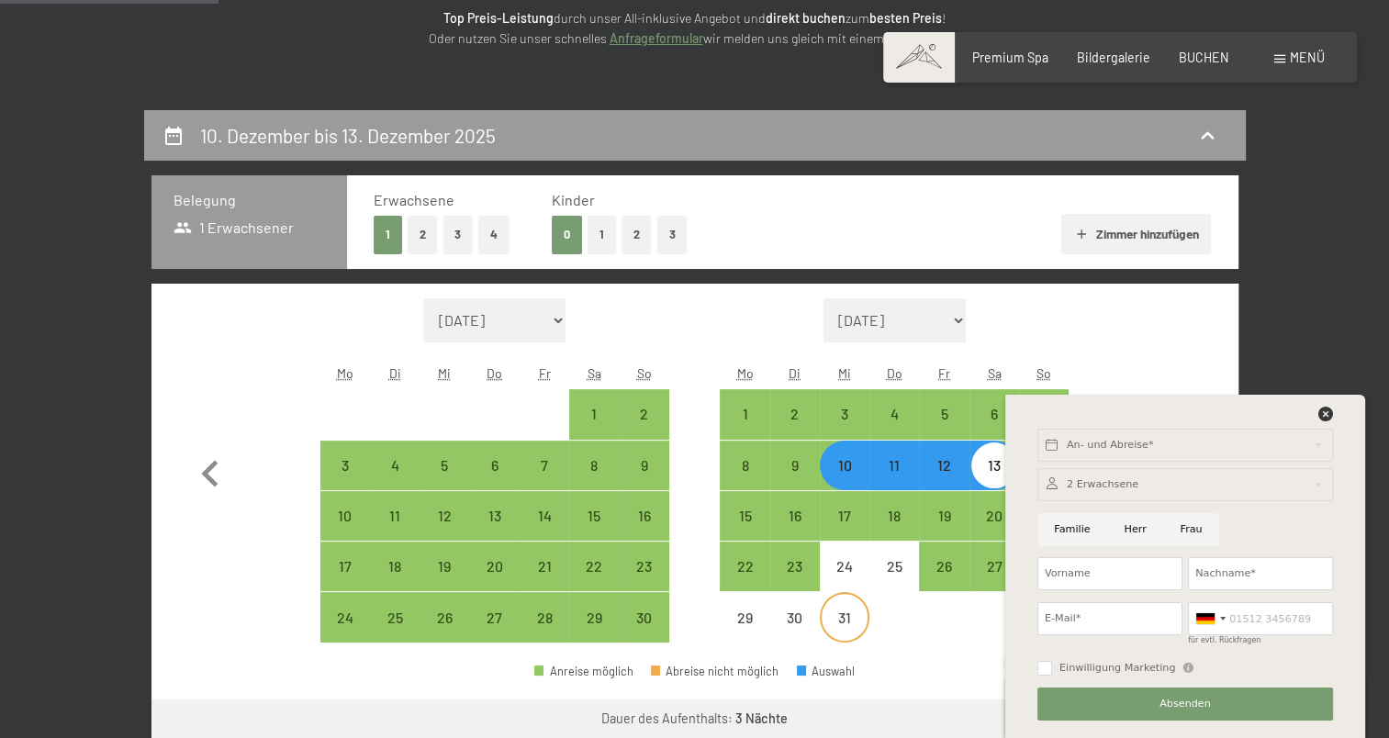
click at [857, 622] on div "31" at bounding box center [844, 633] width 46 height 46
select select "[DATE]"
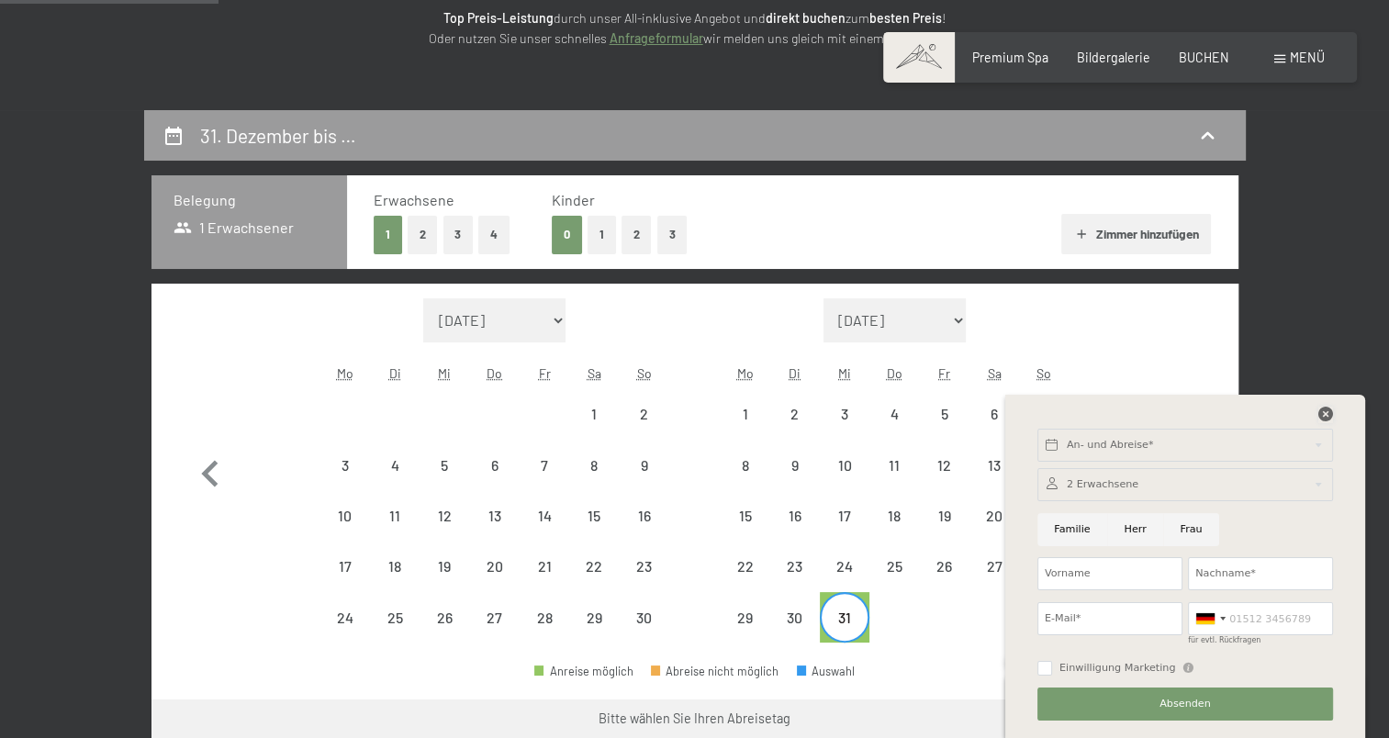
click at [1322, 416] on icon at bounding box center [1325, 414] width 15 height 15
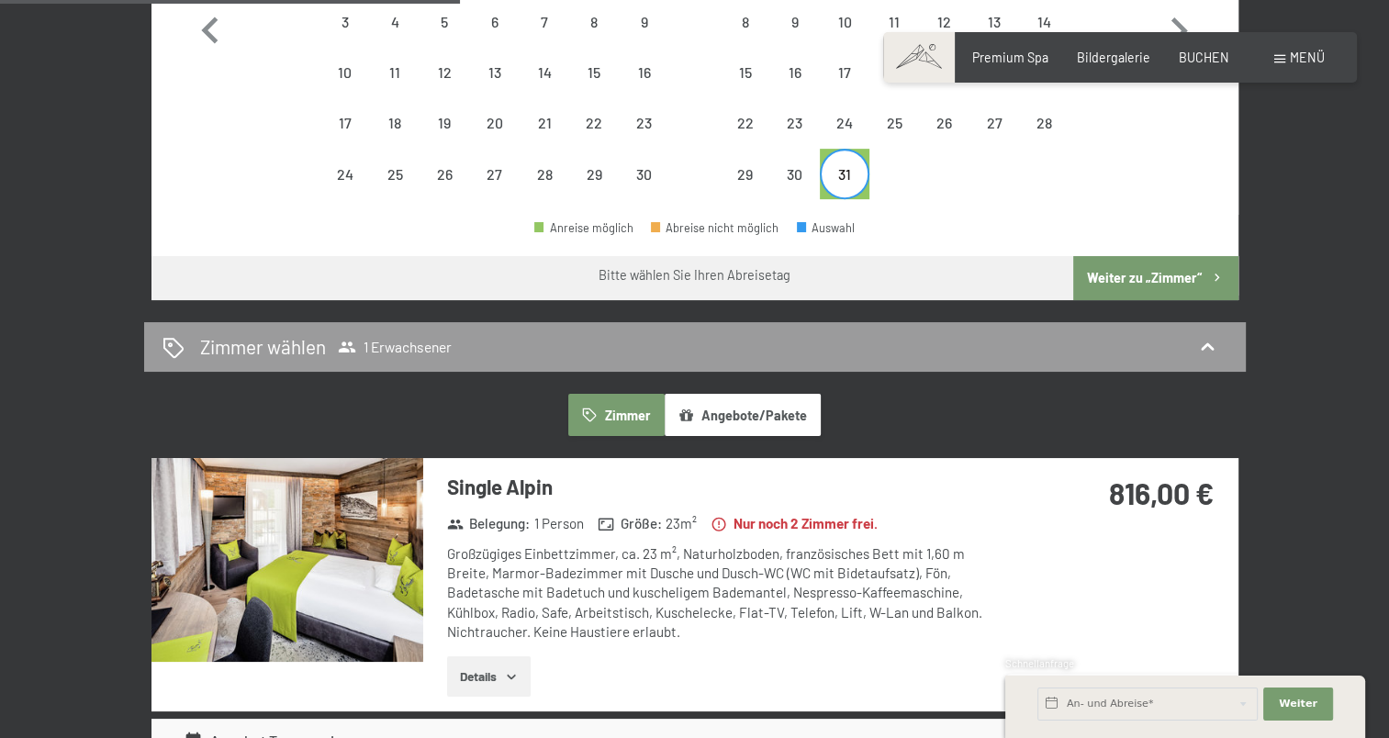
scroll to position [734, 0]
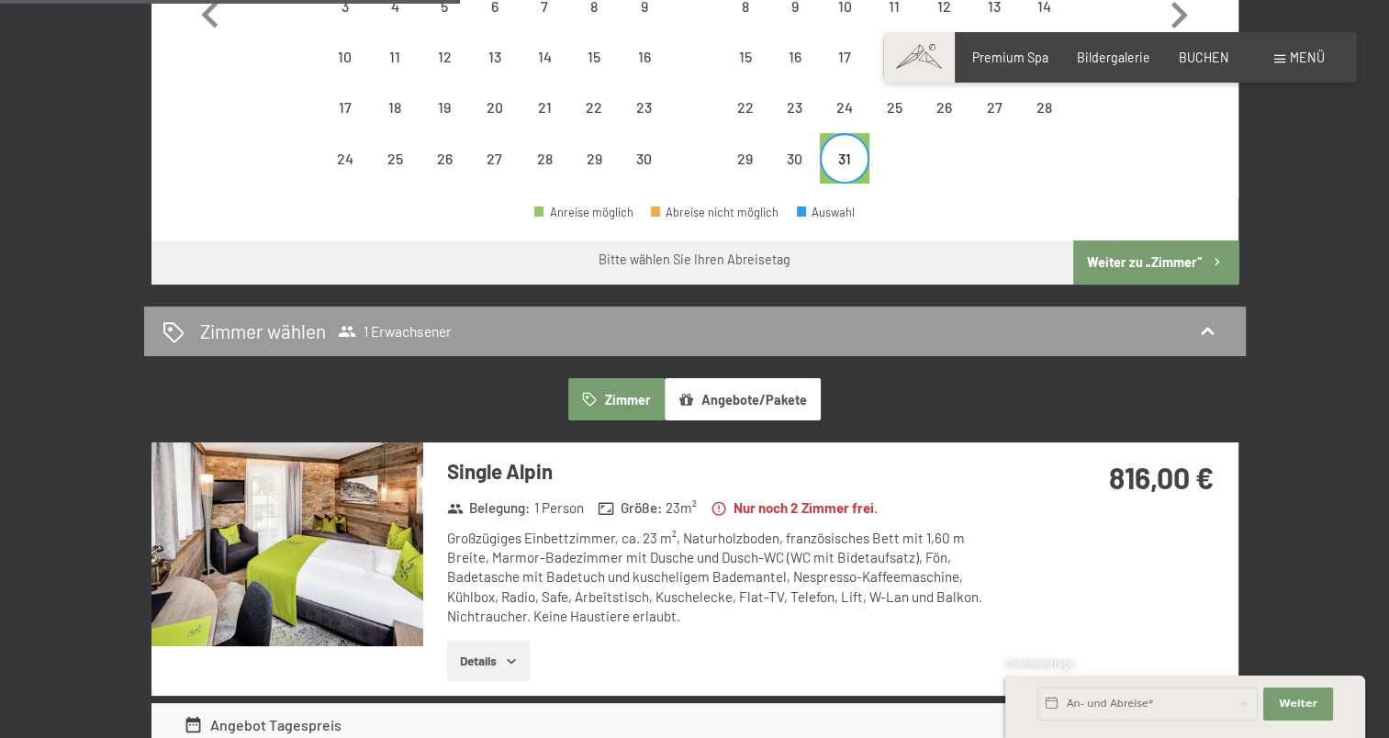
click at [718, 506] on icon at bounding box center [718, 508] width 17 height 17
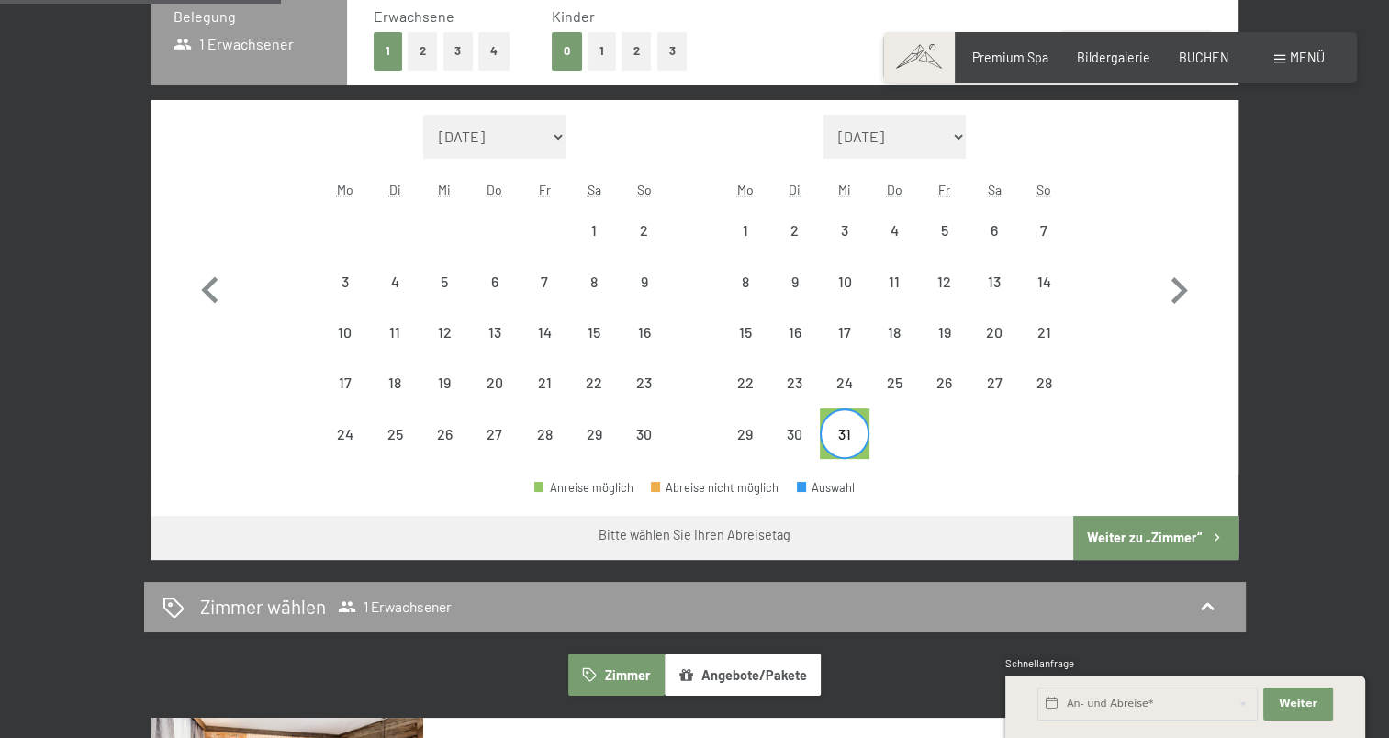
scroll to position [0, 0]
